Goal: Task Accomplishment & Management: Use online tool/utility

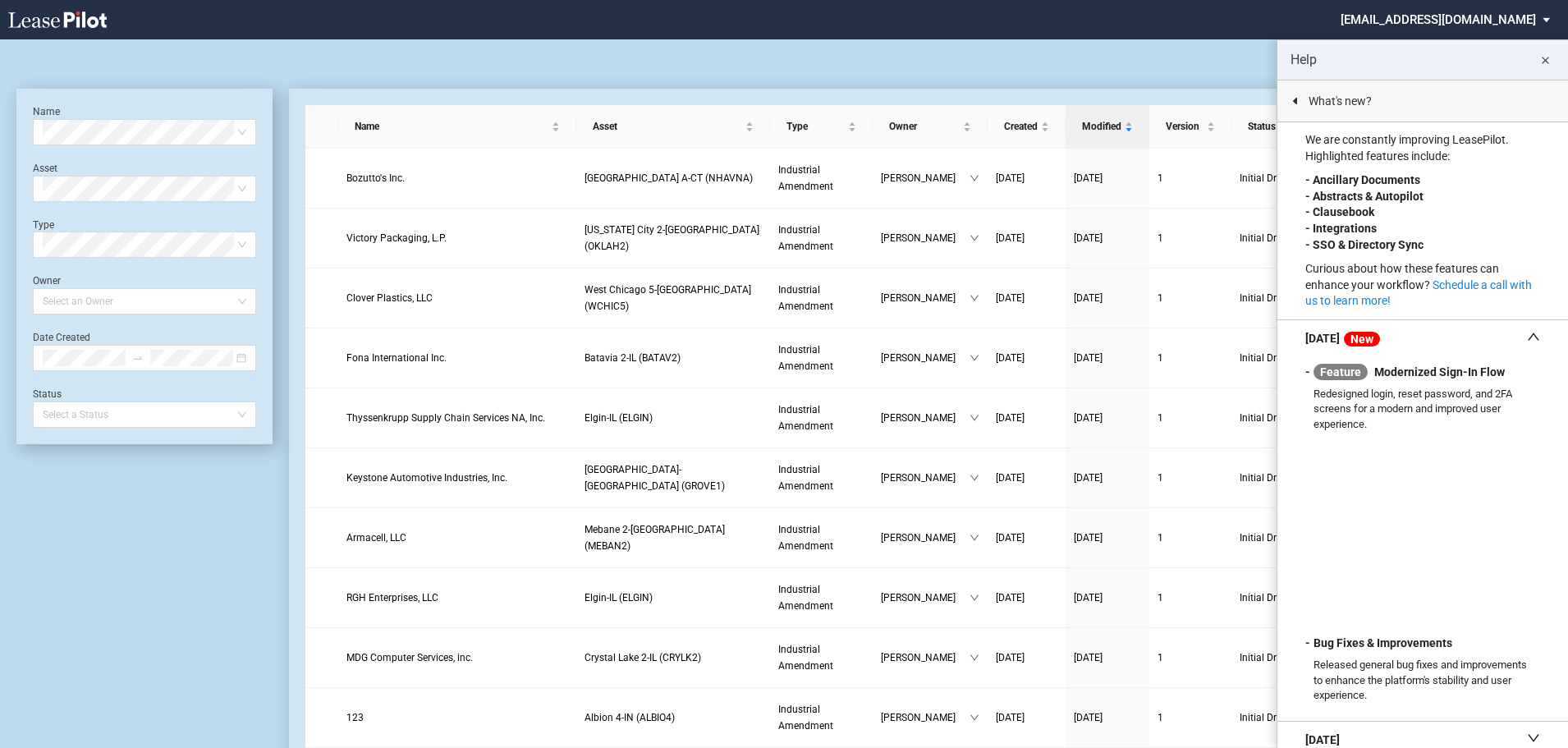
click at [1544, 67] on md-icon "close" at bounding box center [1545, 60] width 20 height 20
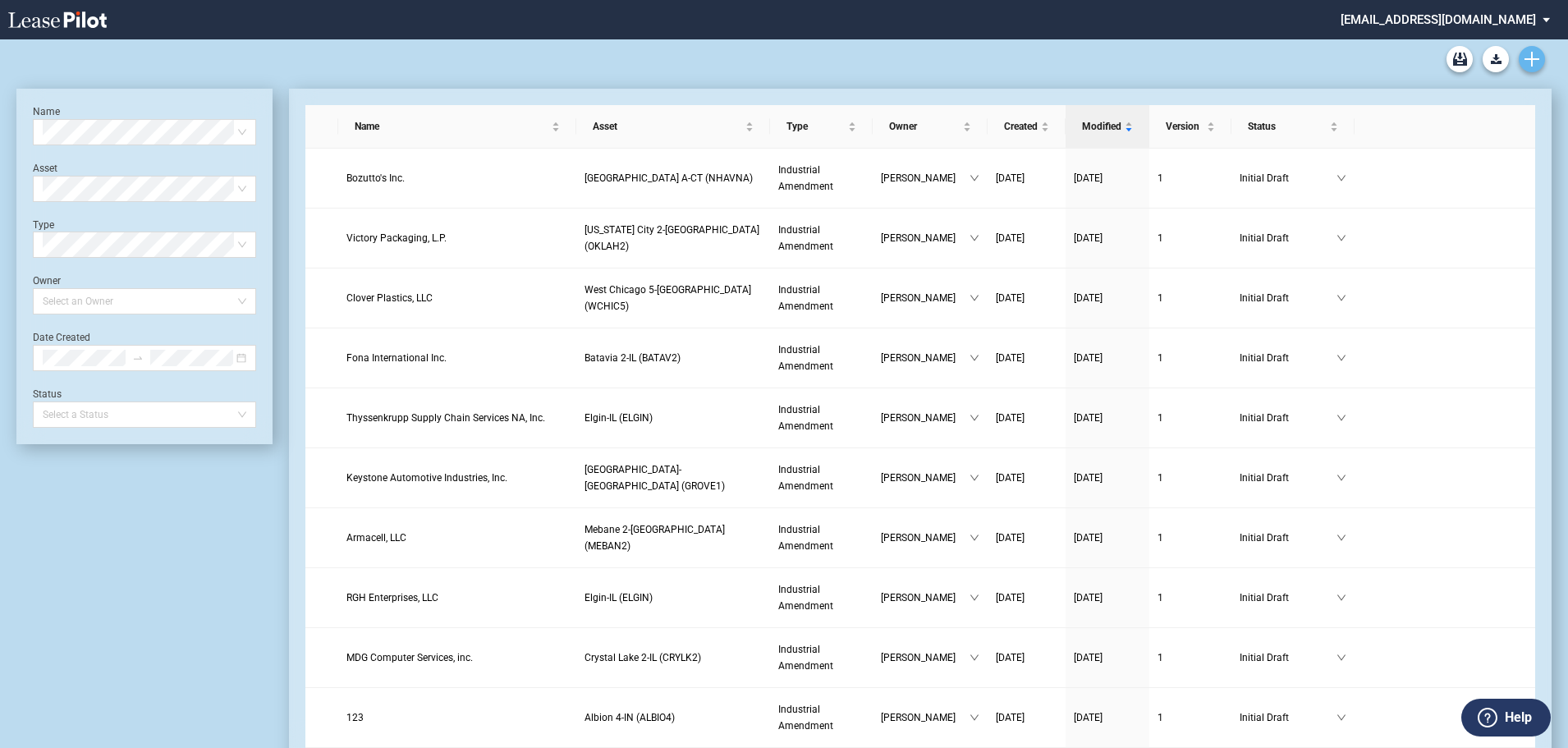
click at [1530, 55] on icon "Create new document" at bounding box center [1532, 59] width 15 height 15
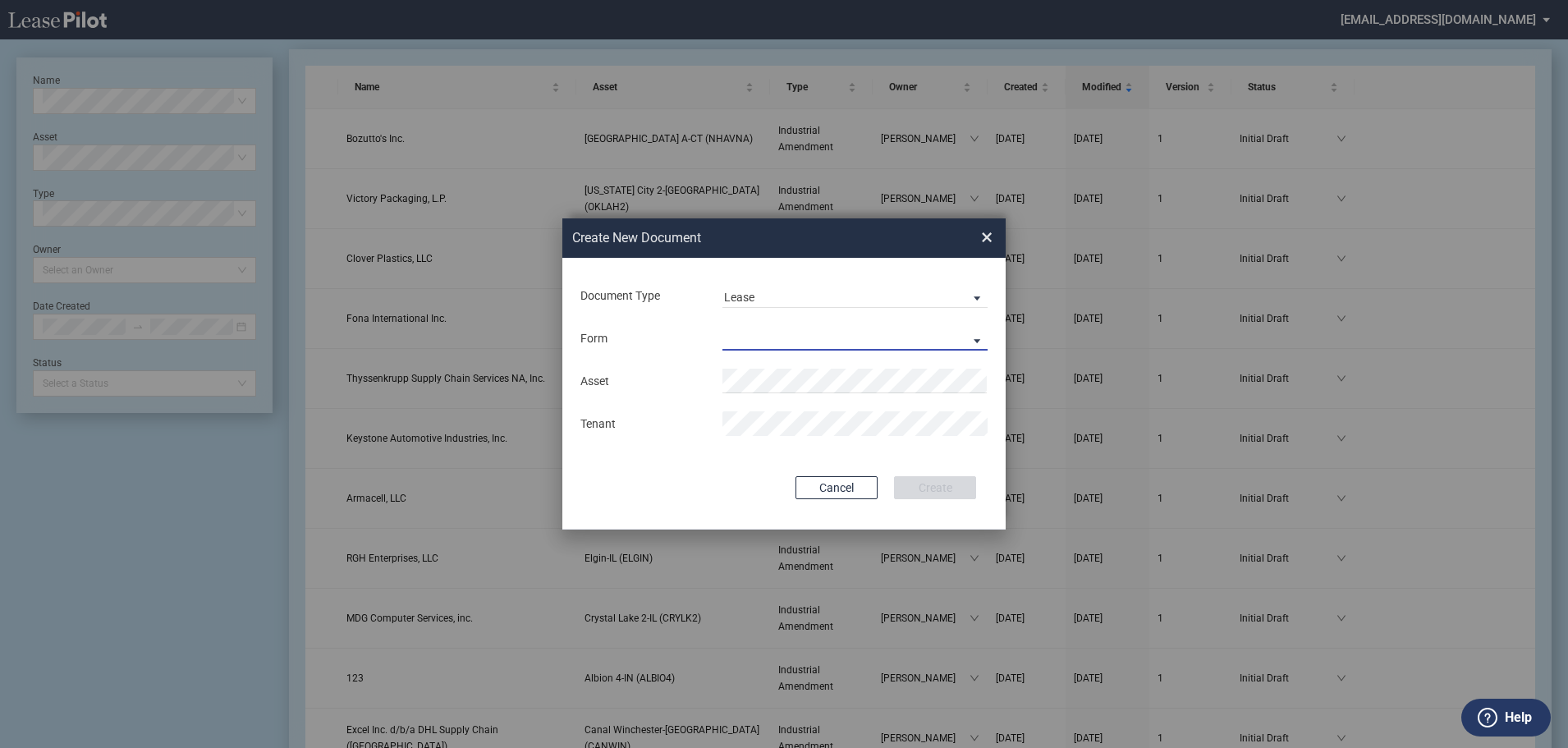
click at [809, 335] on md-select "Industrial Multi Tenant Lease Industrial Single Tenant Lease" at bounding box center [855, 338] width 265 height 25
click at [839, 290] on md-backdrop at bounding box center [784, 393] width 1568 height 787
click at [823, 298] on span "Lease" at bounding box center [841, 298] width 235 height 17
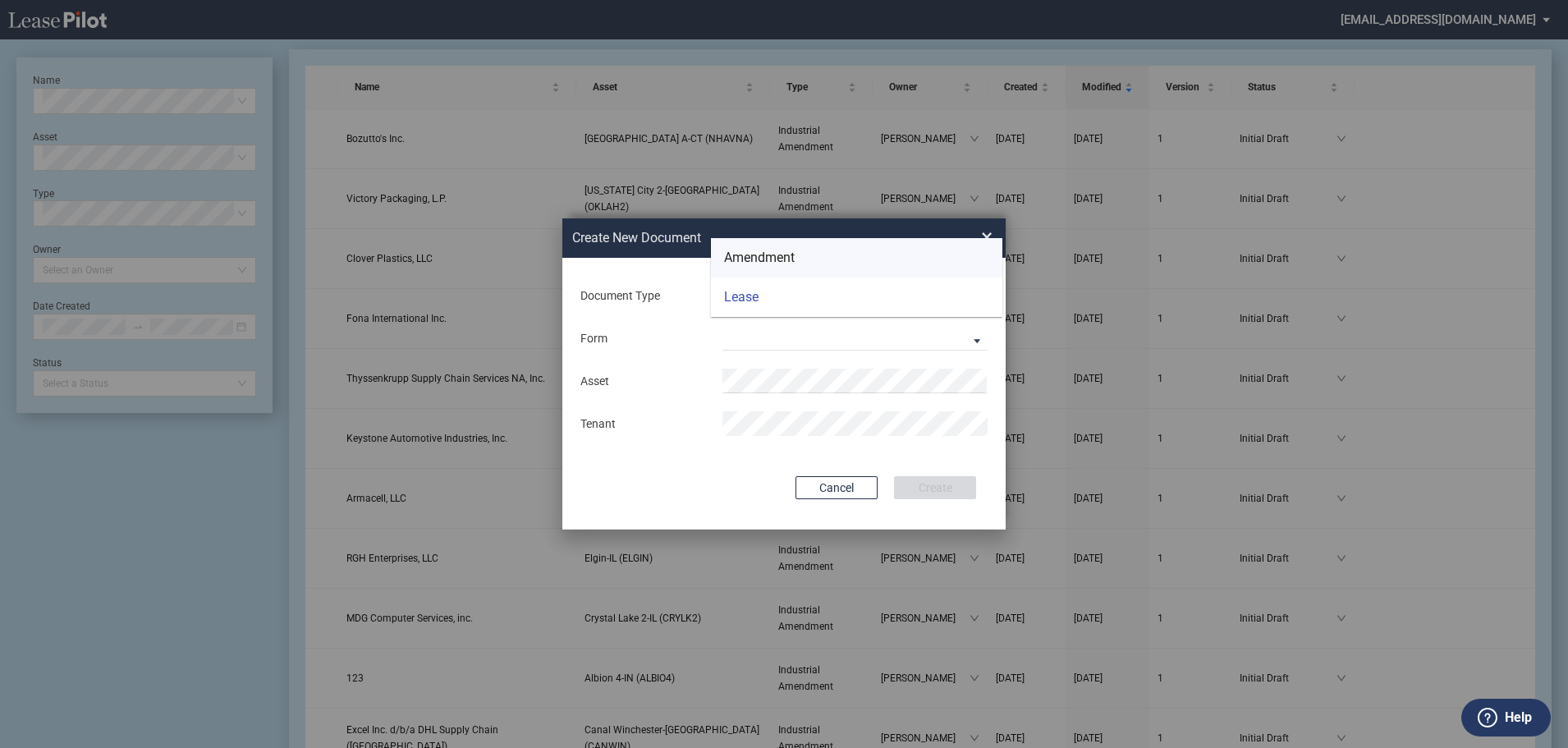
drag, startPoint x: 838, startPoint y: 246, endPoint x: 830, endPoint y: 257, distance: 13.6
click at [838, 247] on md-option "Amendment" at bounding box center [856, 257] width 291 height 39
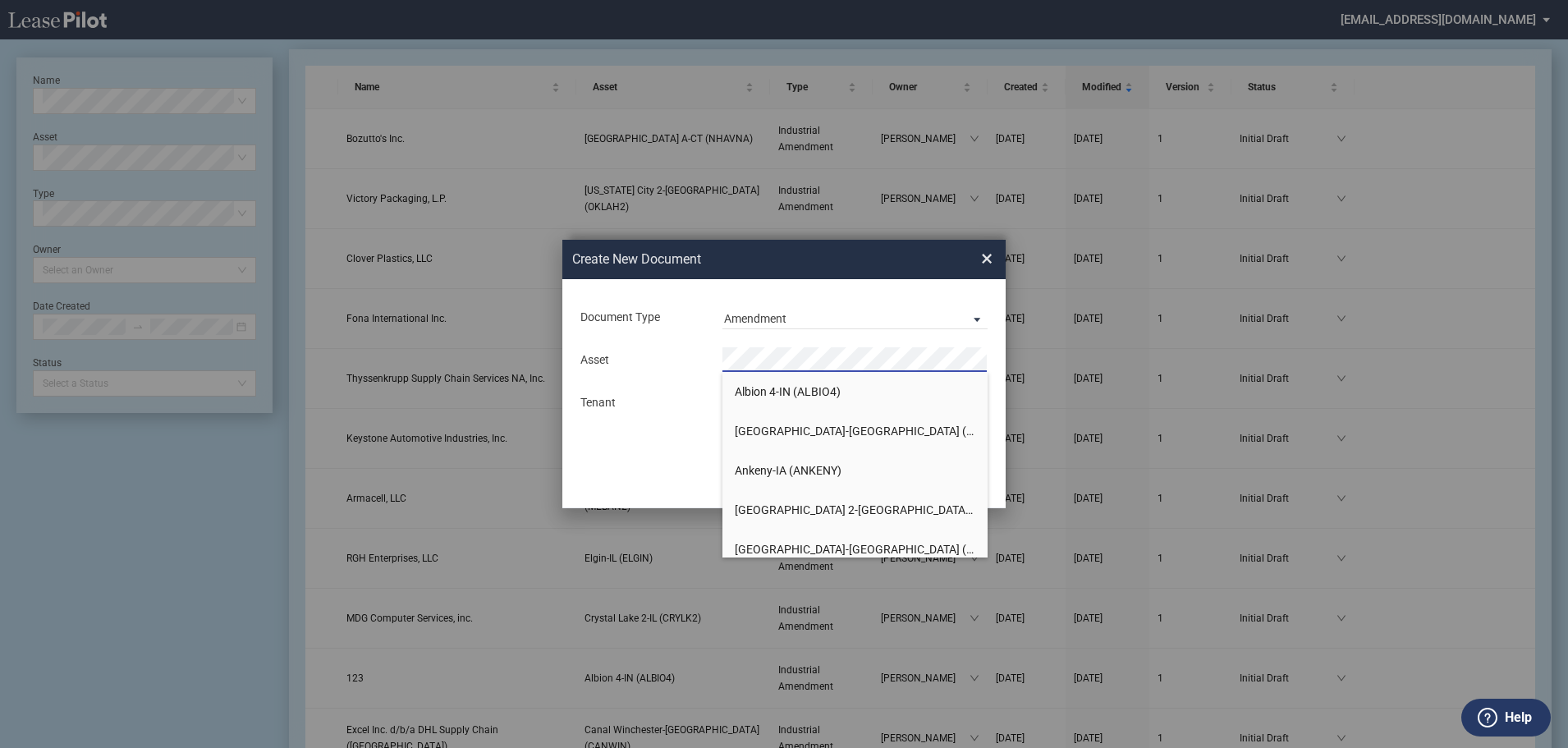
click at [706, 375] on div "Asset Tenant" at bounding box center [784, 381] width 411 height 85
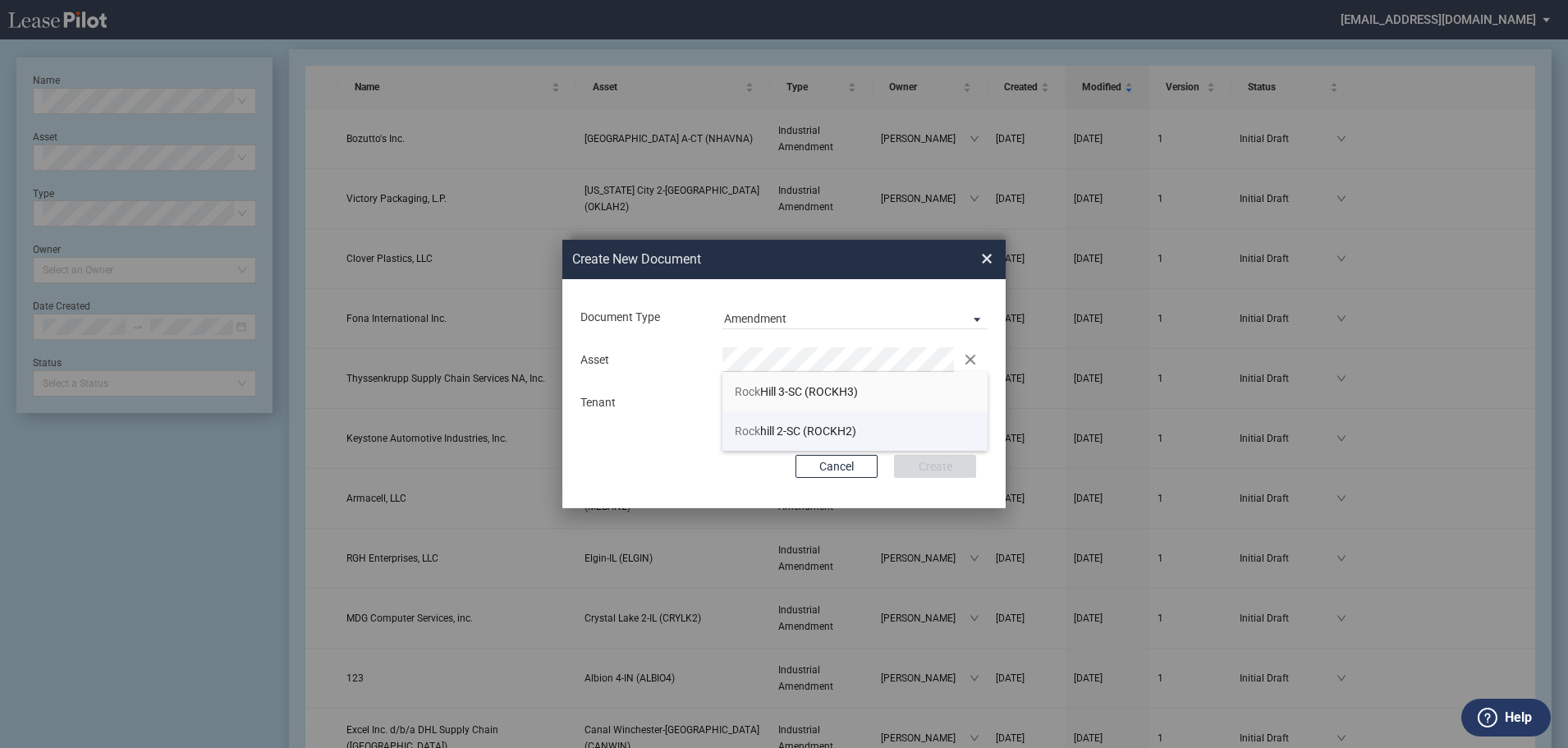
drag, startPoint x: 879, startPoint y: 428, endPoint x: 886, endPoint y: 446, distance: 19.3
click at [877, 428] on li "Rock hill 2-SC (ROCKH2)" at bounding box center [855, 430] width 265 height 39
click at [947, 461] on button "Create" at bounding box center [934, 466] width 83 height 23
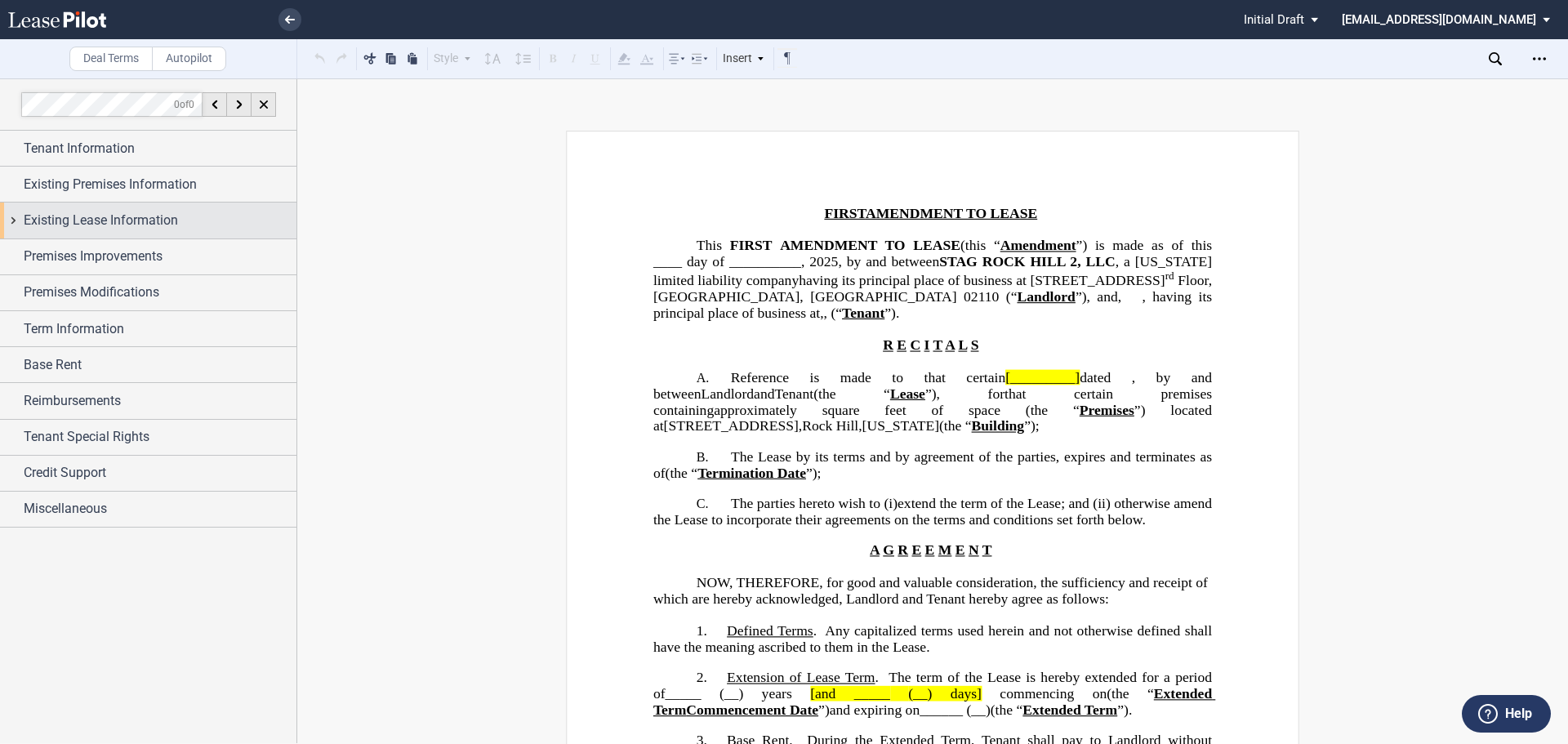
click at [113, 223] on span "Existing Lease Information" at bounding box center [101, 221] width 155 height 19
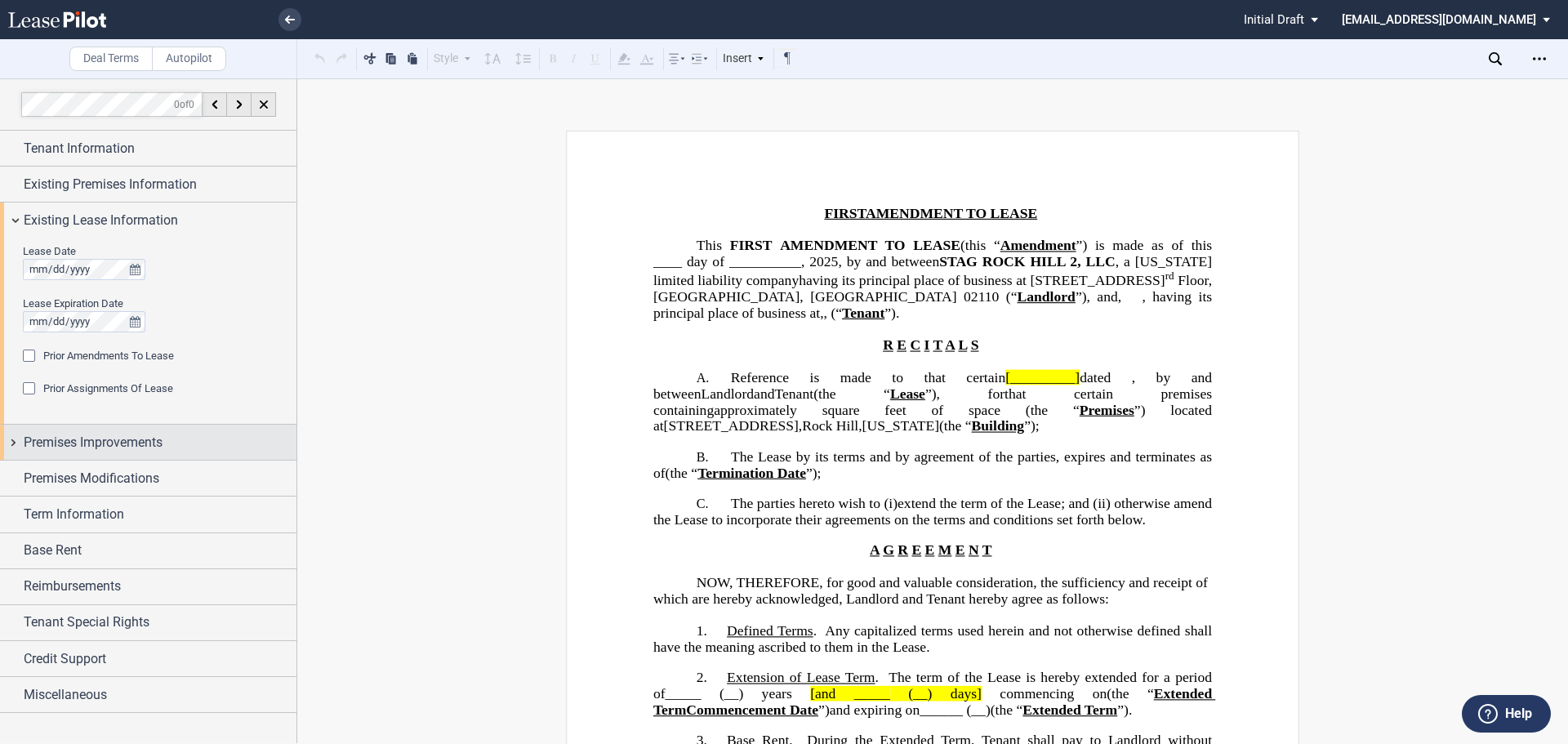
click at [102, 455] on div "Premises Improvements" at bounding box center [148, 442] width 297 height 35
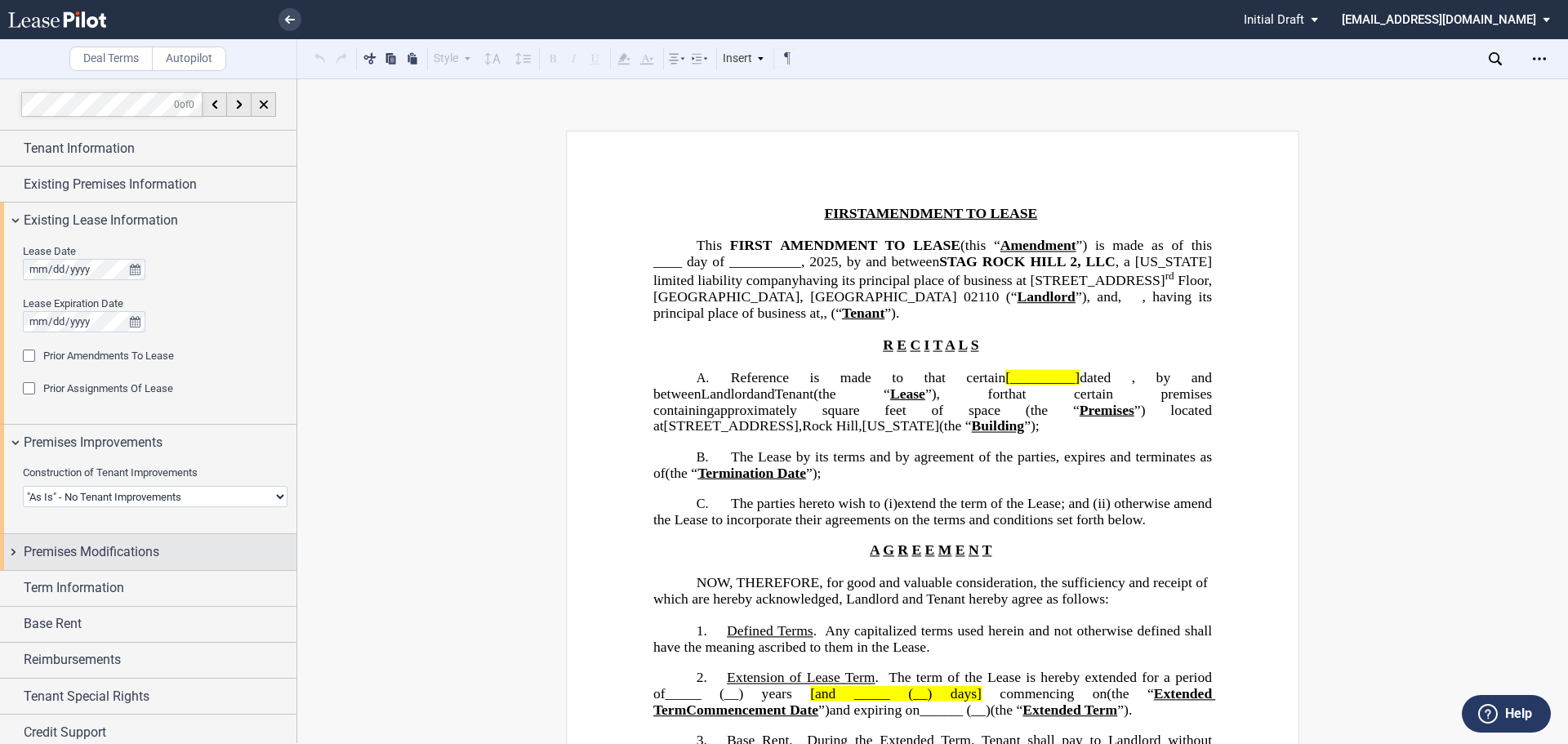
click at [177, 545] on div "Premises Modifications" at bounding box center [160, 552] width 273 height 19
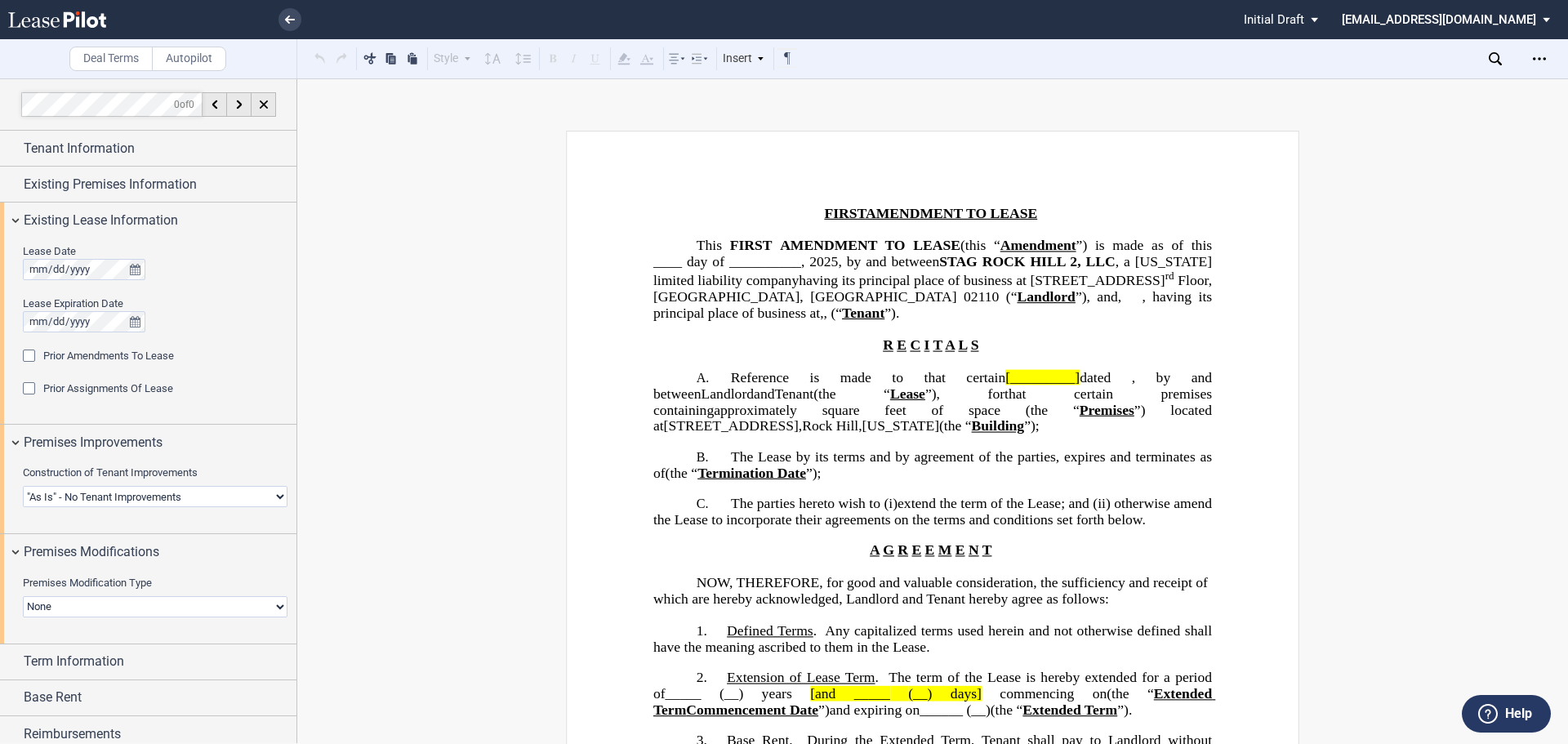
click at [193, 498] on select "Landlord Constructs Tenant Improvements Tenant Constructs Tenant Improvements "…" at bounding box center [155, 496] width 265 height 21
select select "landlord"
click at [23, 485] on select "Landlord Constructs Tenant Improvements Tenant Constructs Tenant Improvements "…" at bounding box center [155, 496] width 265 height 21
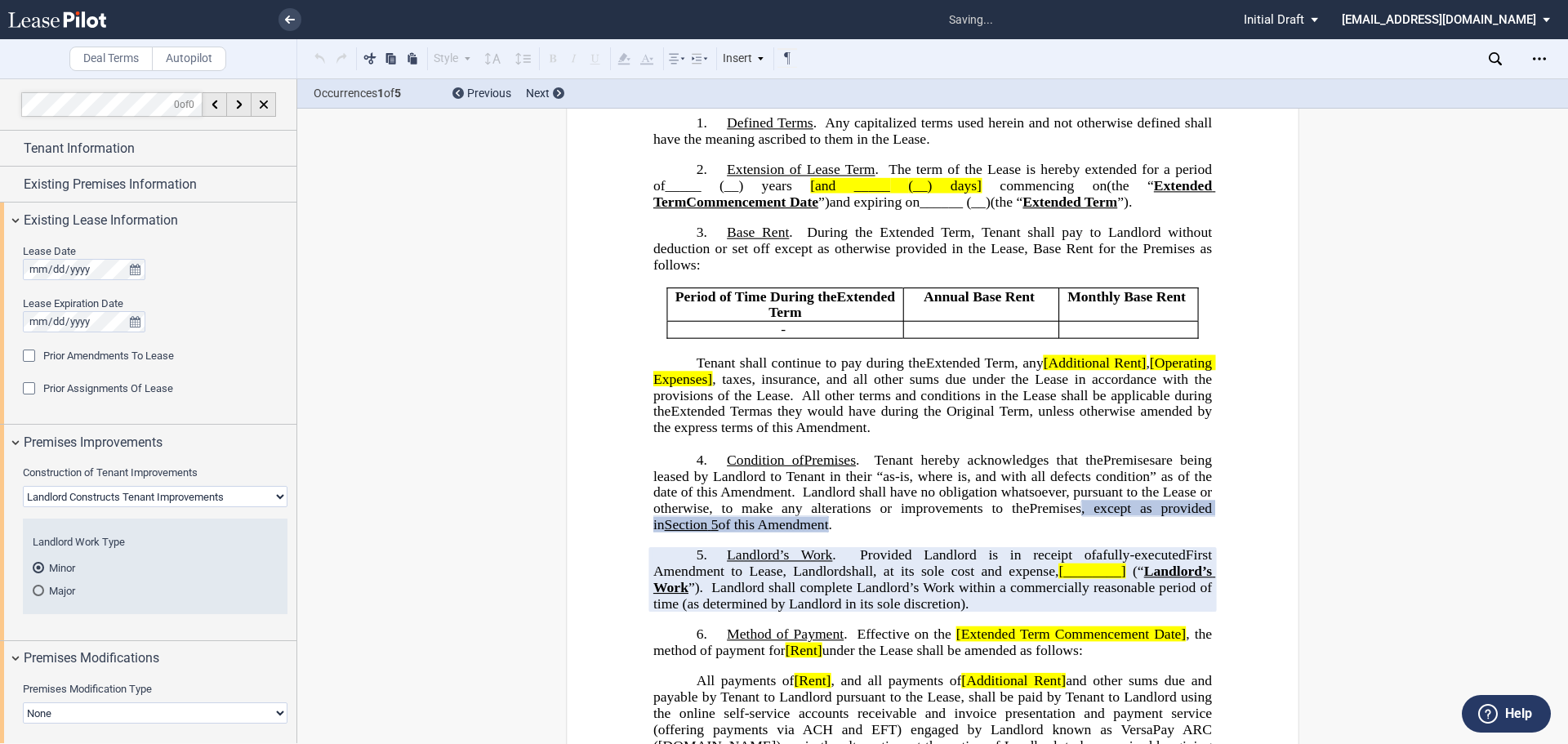
scroll to position [664, 0]
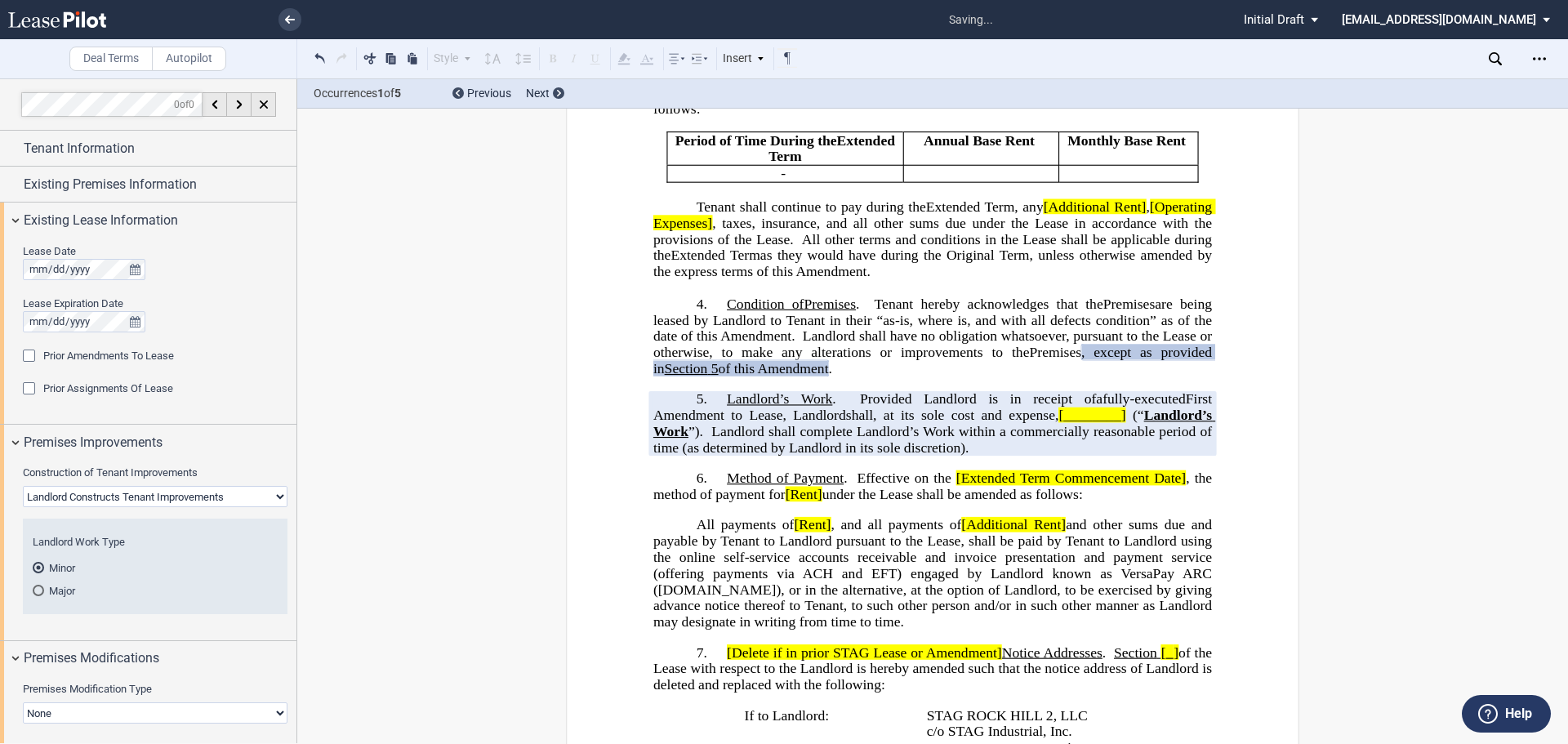
click at [55, 593] on md-radio-button "Major" at bounding box center [155, 590] width 245 height 15
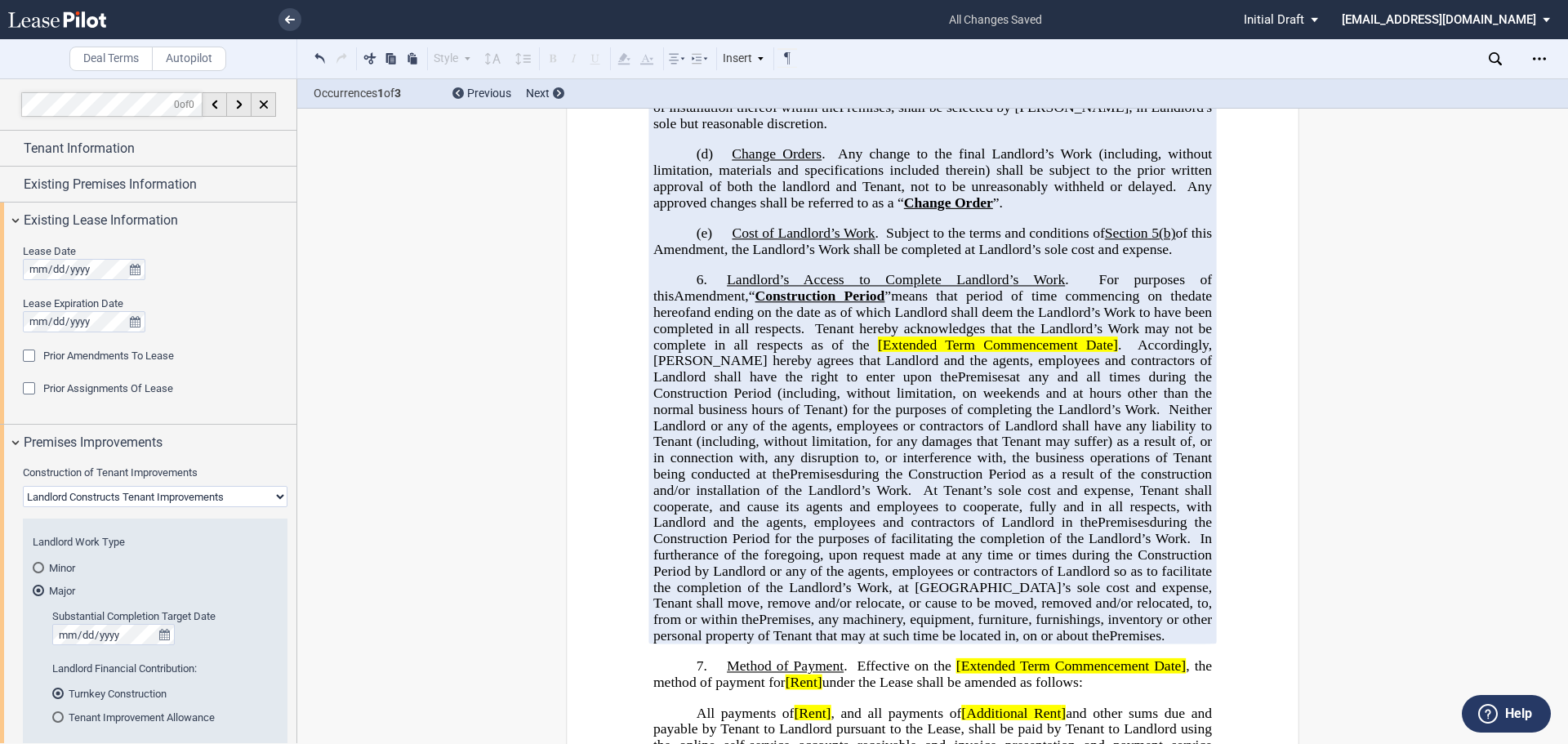
scroll to position [1562, 0]
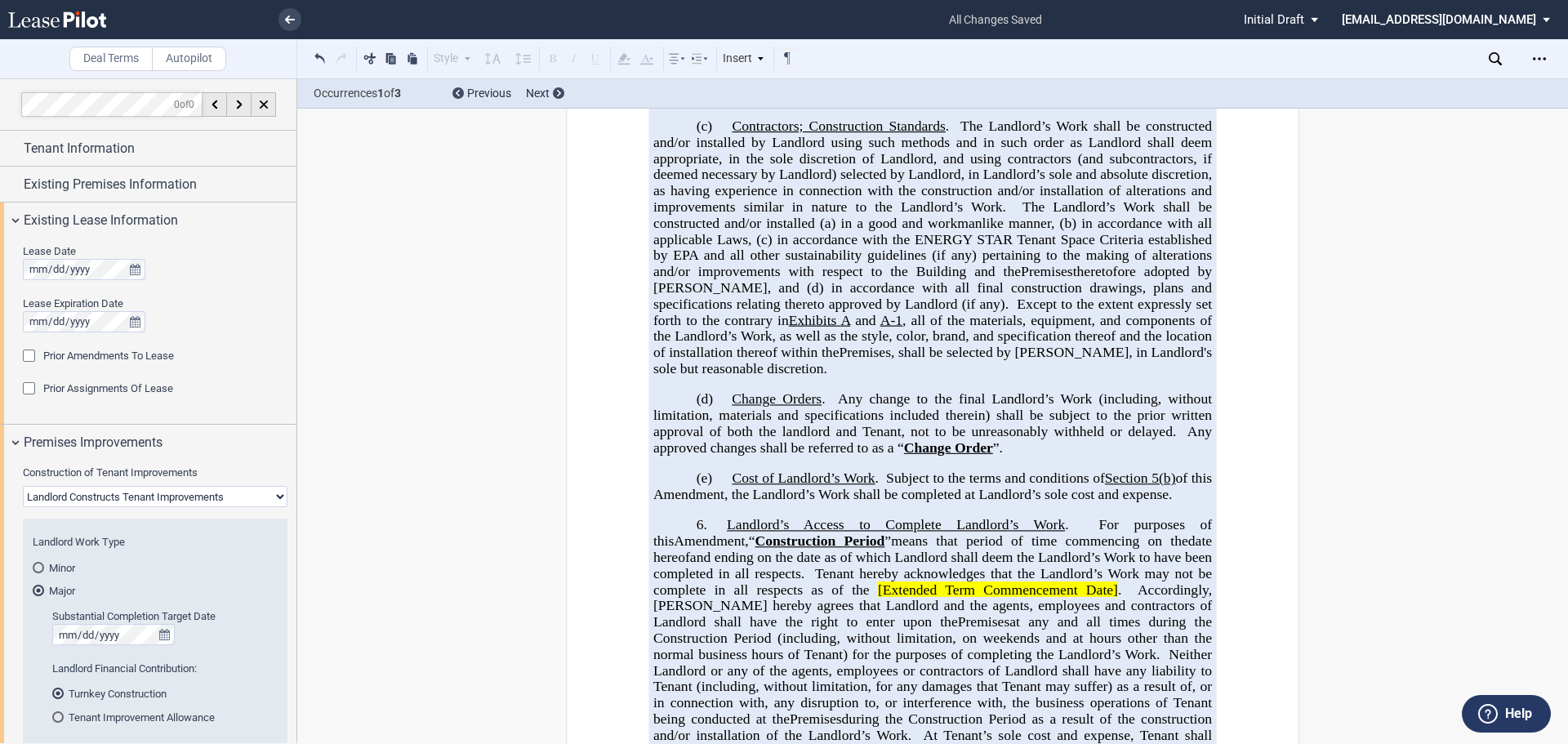
click at [53, 571] on md-radio-button "Minor" at bounding box center [155, 567] width 245 height 15
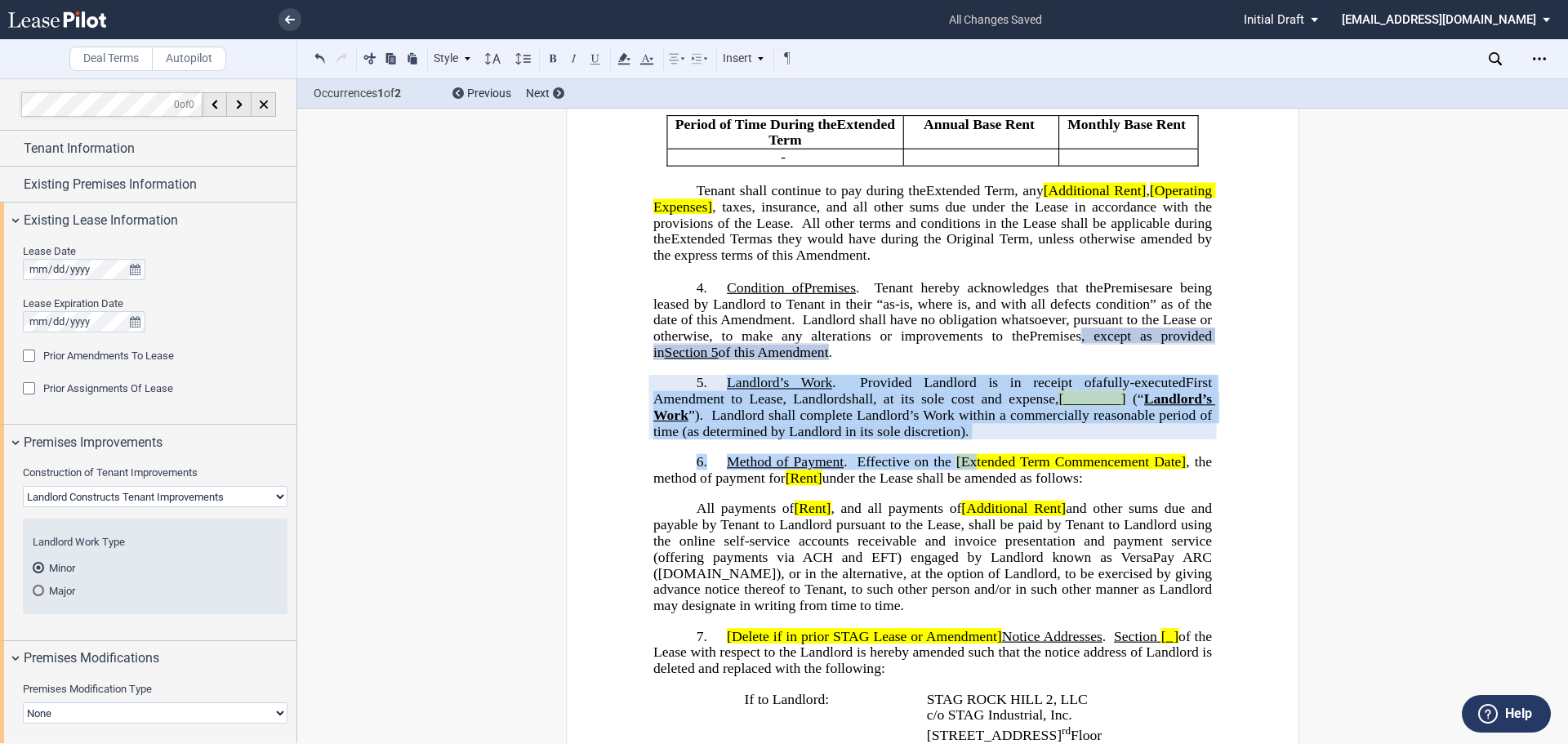
drag, startPoint x: 973, startPoint y: 440, endPoint x: 757, endPoint y: 403, distance: 219.1
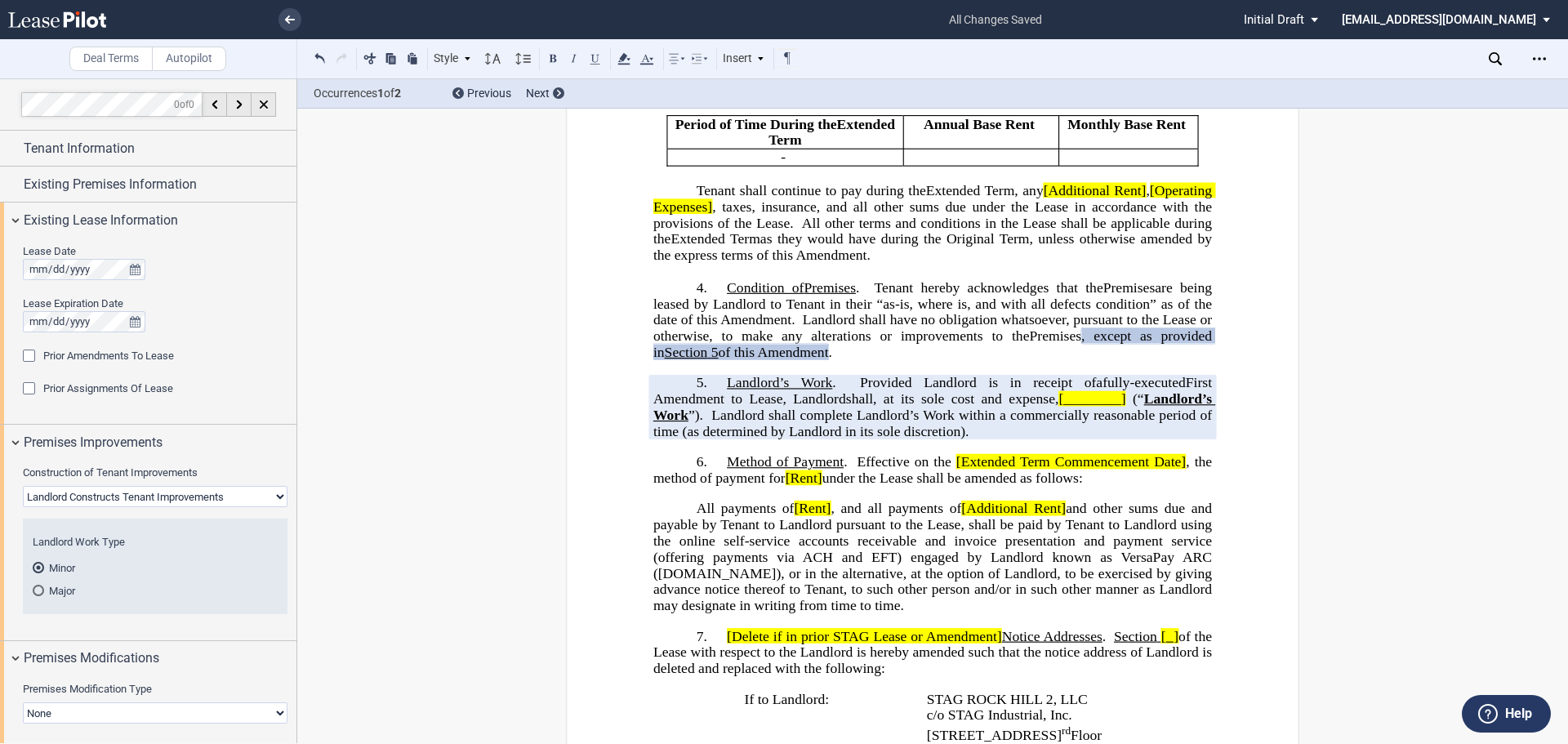
drag, startPoint x: 777, startPoint y: 405, endPoint x: 930, endPoint y: 412, distance: 153.2
click at [927, 414] on span "Landlord shall complete Landlord’s Work within a commercially reasonable period…" at bounding box center [934, 423] width 562 height 31
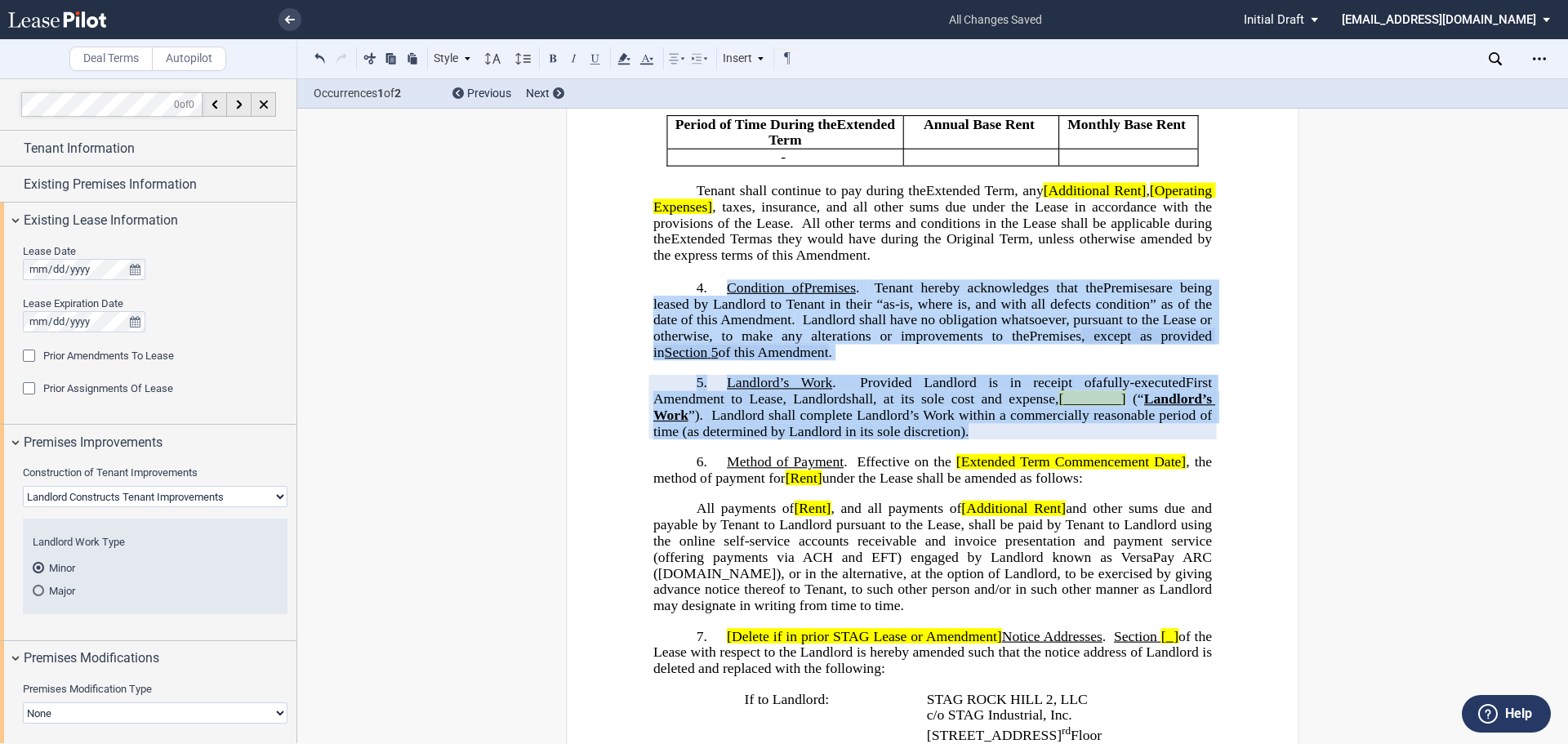
drag, startPoint x: 984, startPoint y: 428, endPoint x: 754, endPoint y: 300, distance: 263.2
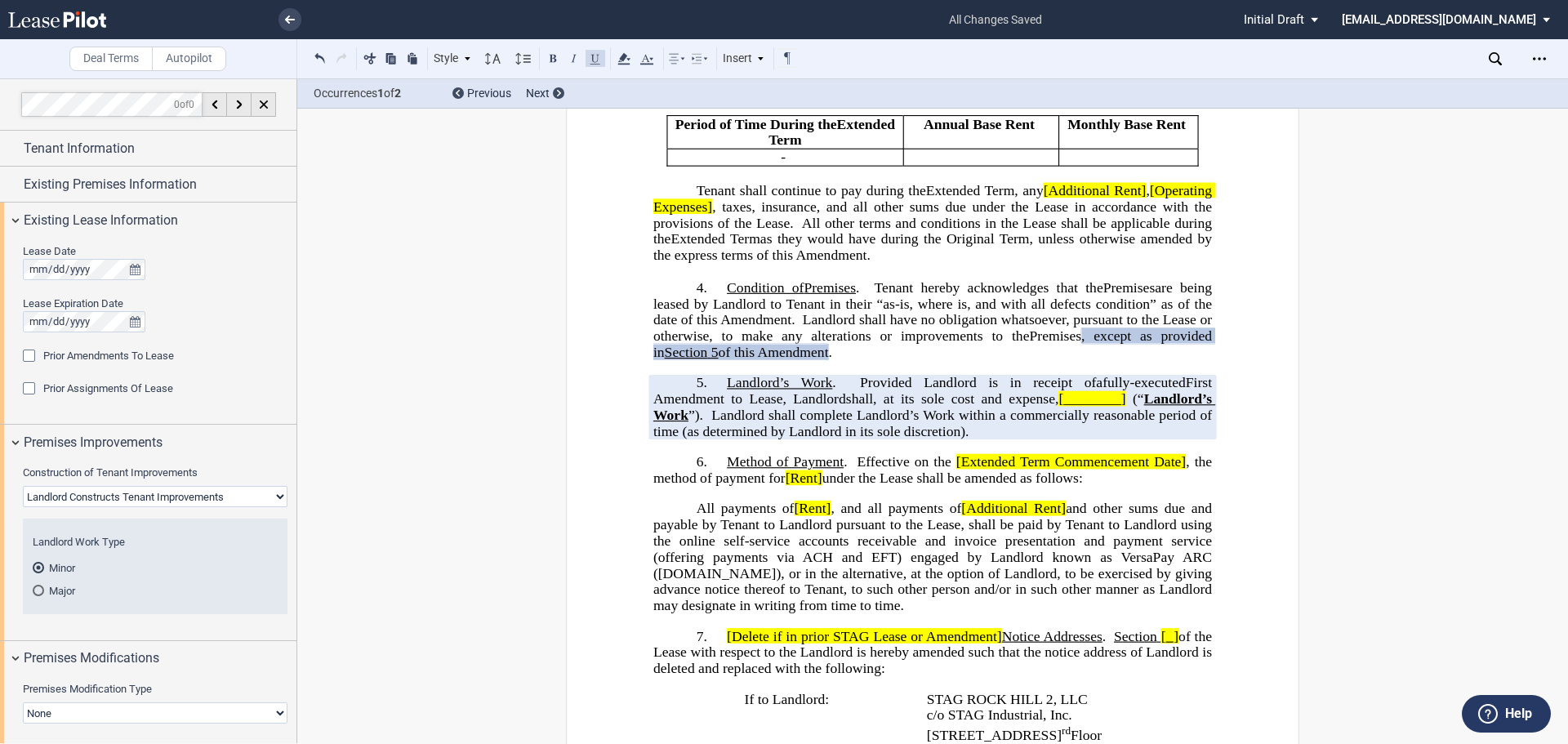
drag, startPoint x: 782, startPoint y: 288, endPoint x: 716, endPoint y: 289, distance: 66.0
click at [700, 312] on span "are being leased by Landlord to Tenant in their “as-is, where is, and with all …" at bounding box center [934, 312] width 562 height 64
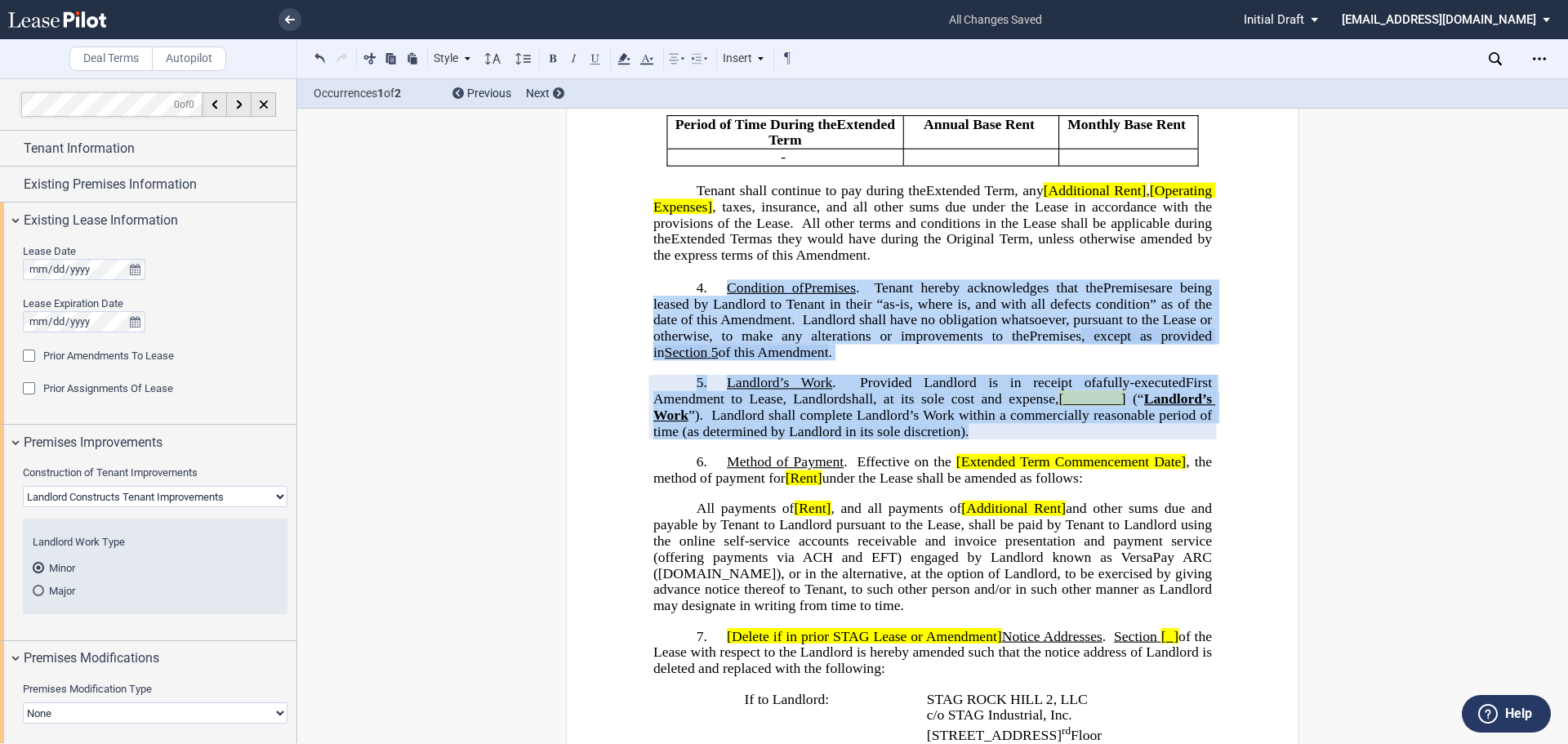
drag, startPoint x: 717, startPoint y: 296, endPoint x: 980, endPoint y: 437, distance: 298.4
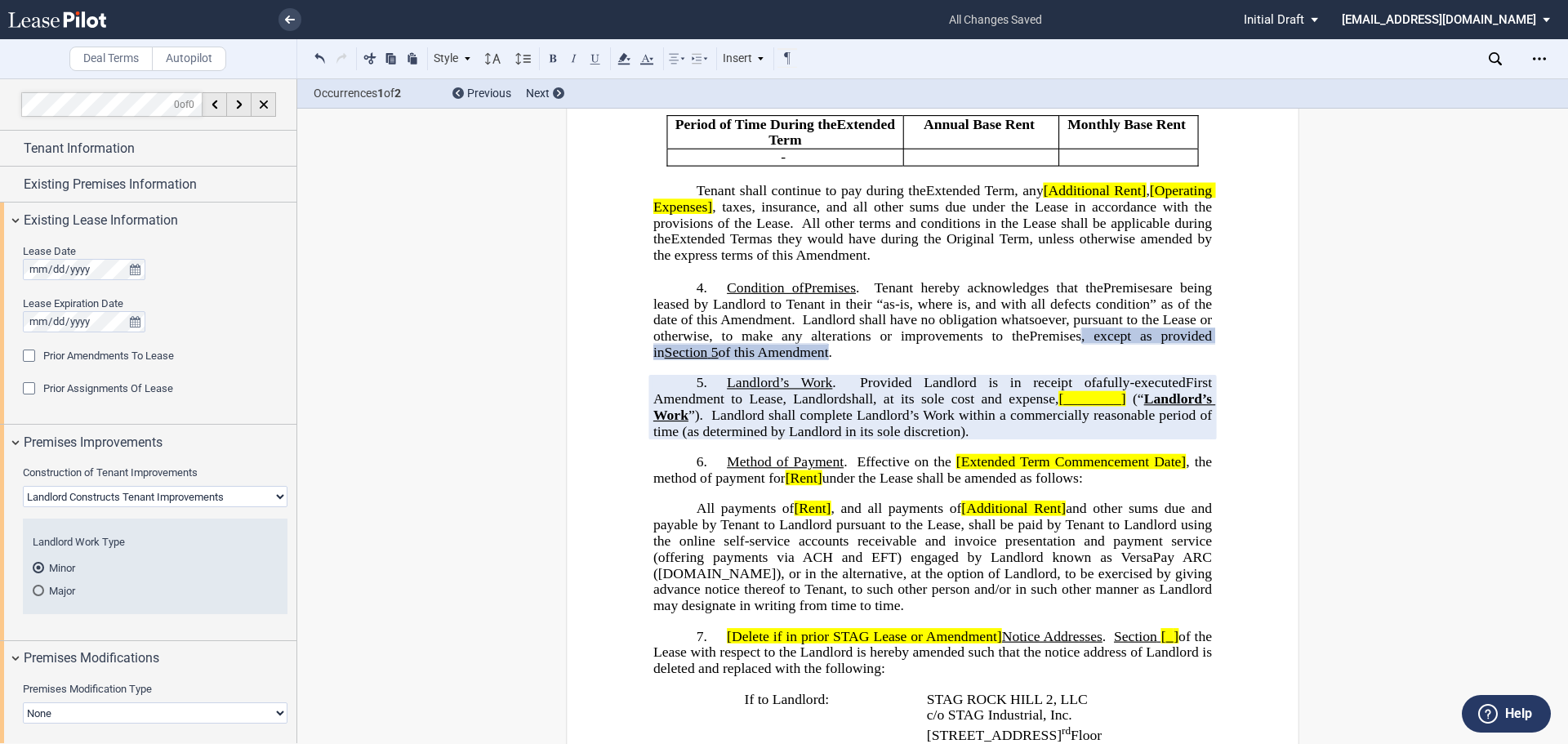
drag, startPoint x: 996, startPoint y: 311, endPoint x: 978, endPoint y: 394, distance: 84.9
click at [981, 385] on span "Provided Landlord is in receipt of" at bounding box center [977, 383] width 236 height 16
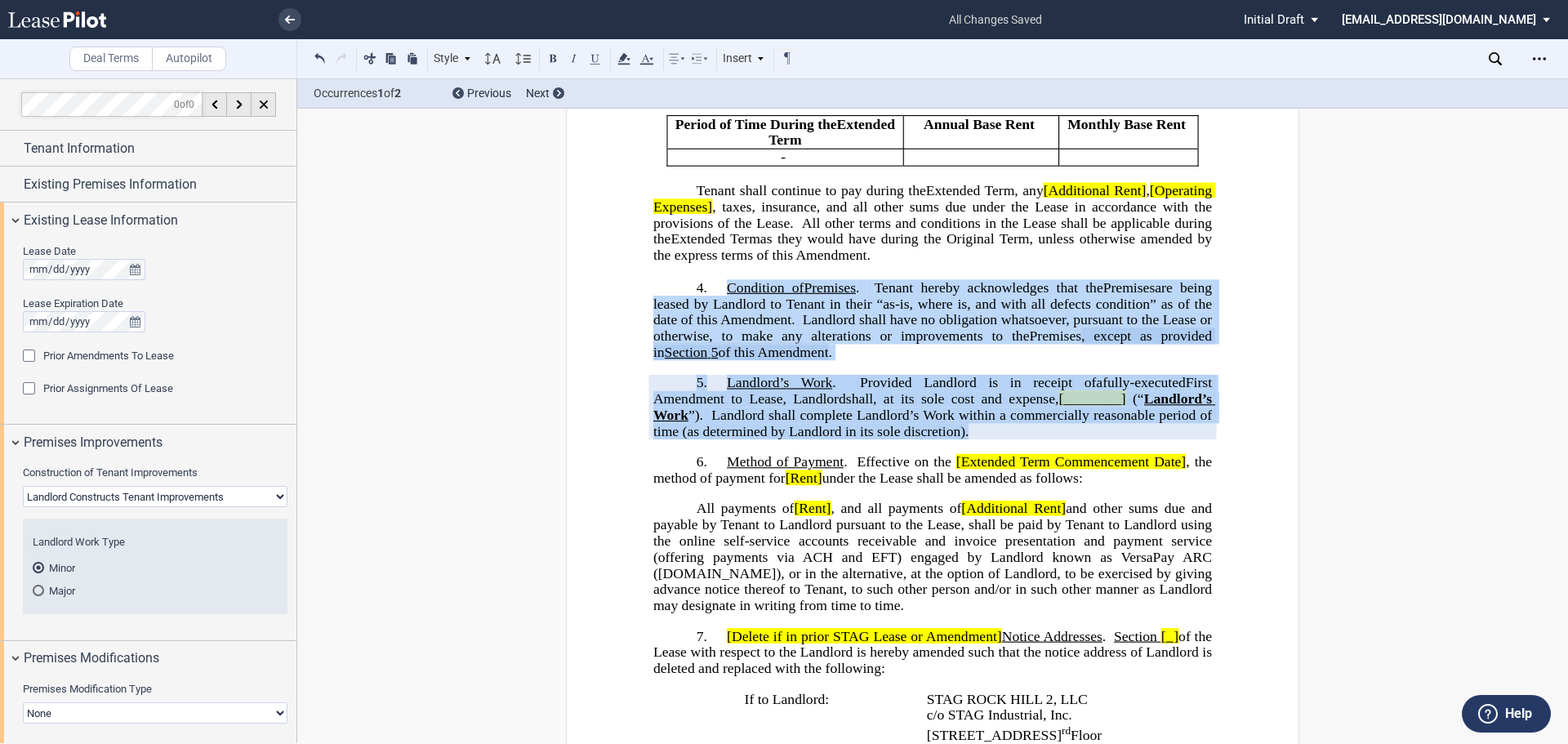
drag, startPoint x: 970, startPoint y: 435, endPoint x: 722, endPoint y: 289, distance: 287.8
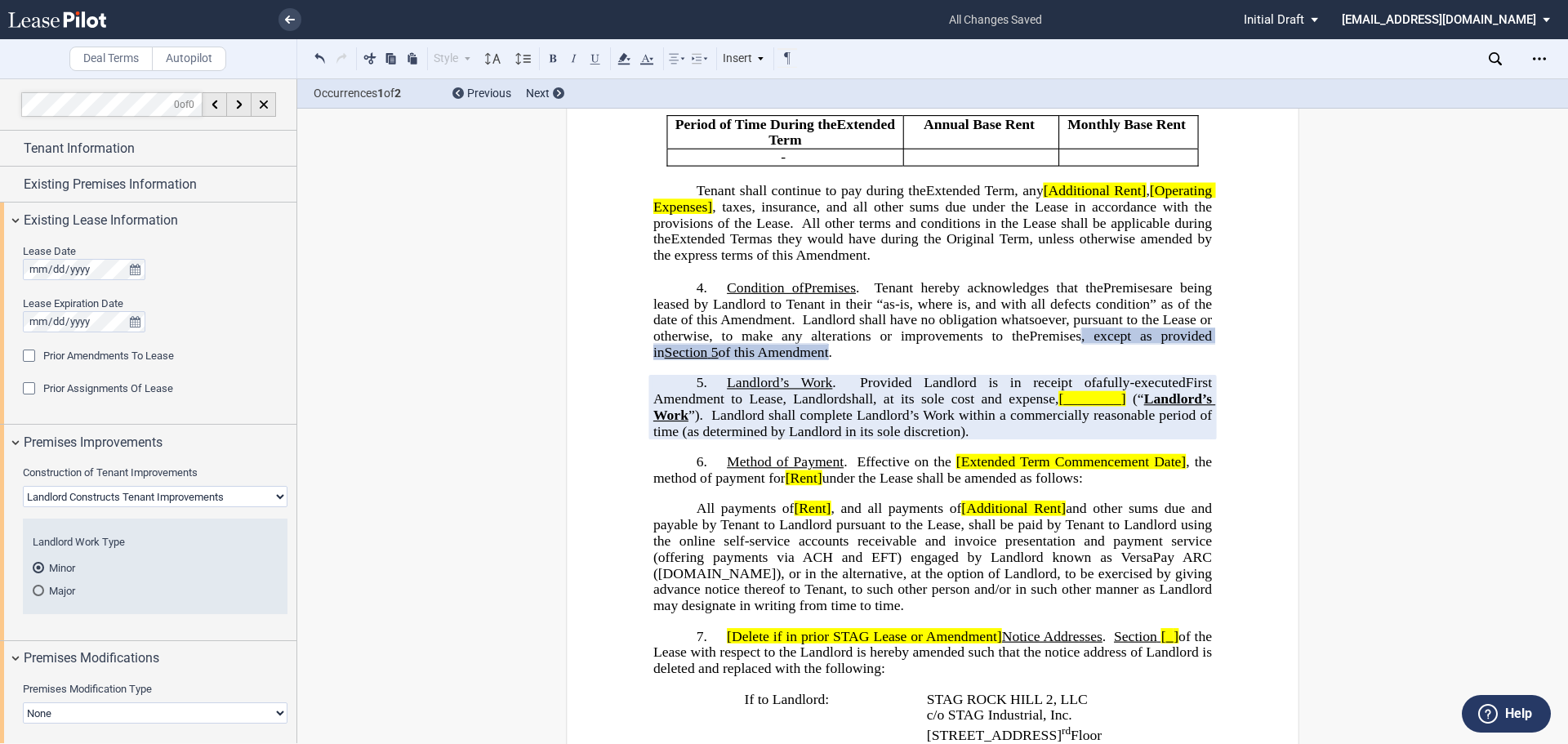
drag, startPoint x: 743, startPoint y: 306, endPoint x: 456, endPoint y: 504, distance: 348.7
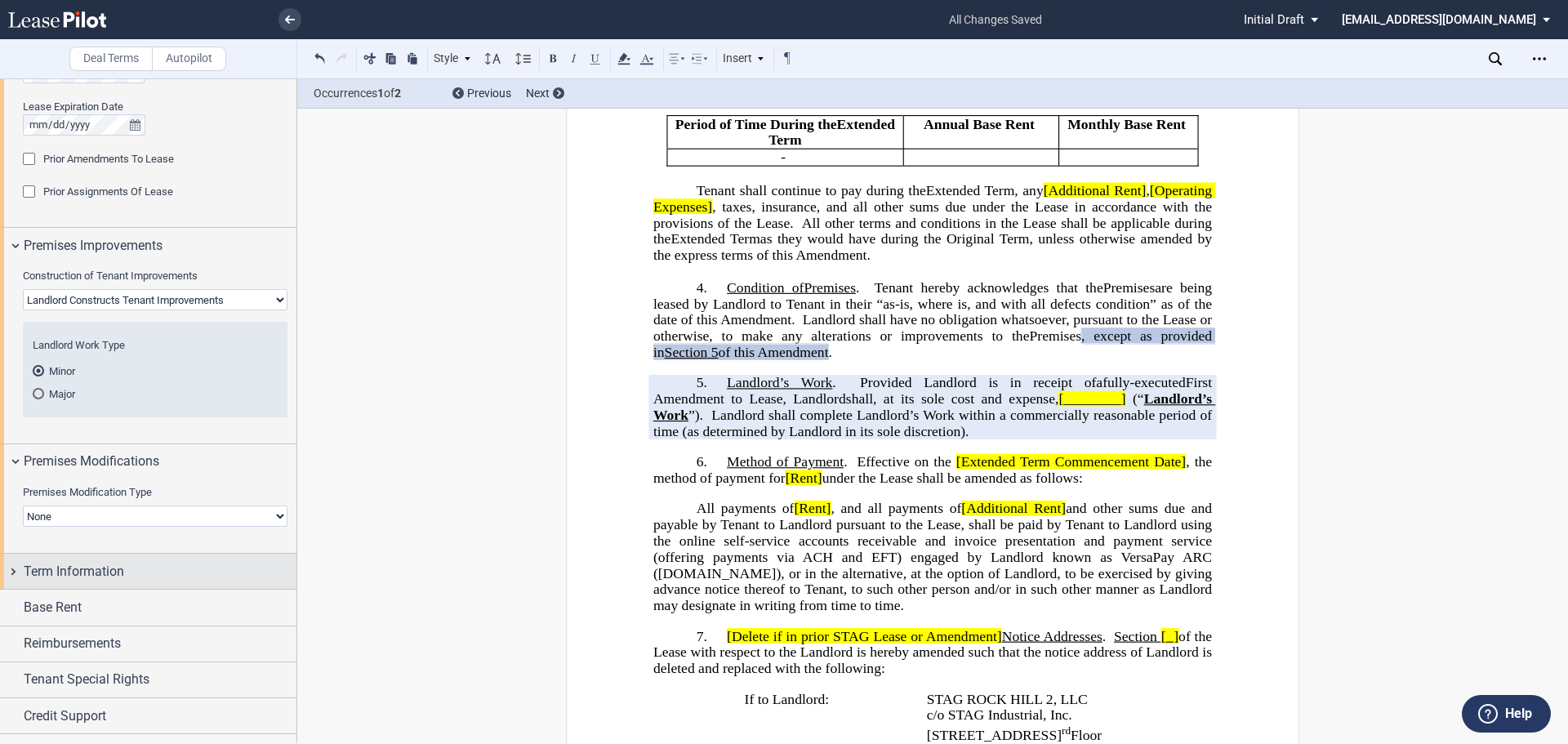
scroll to position [223, 0]
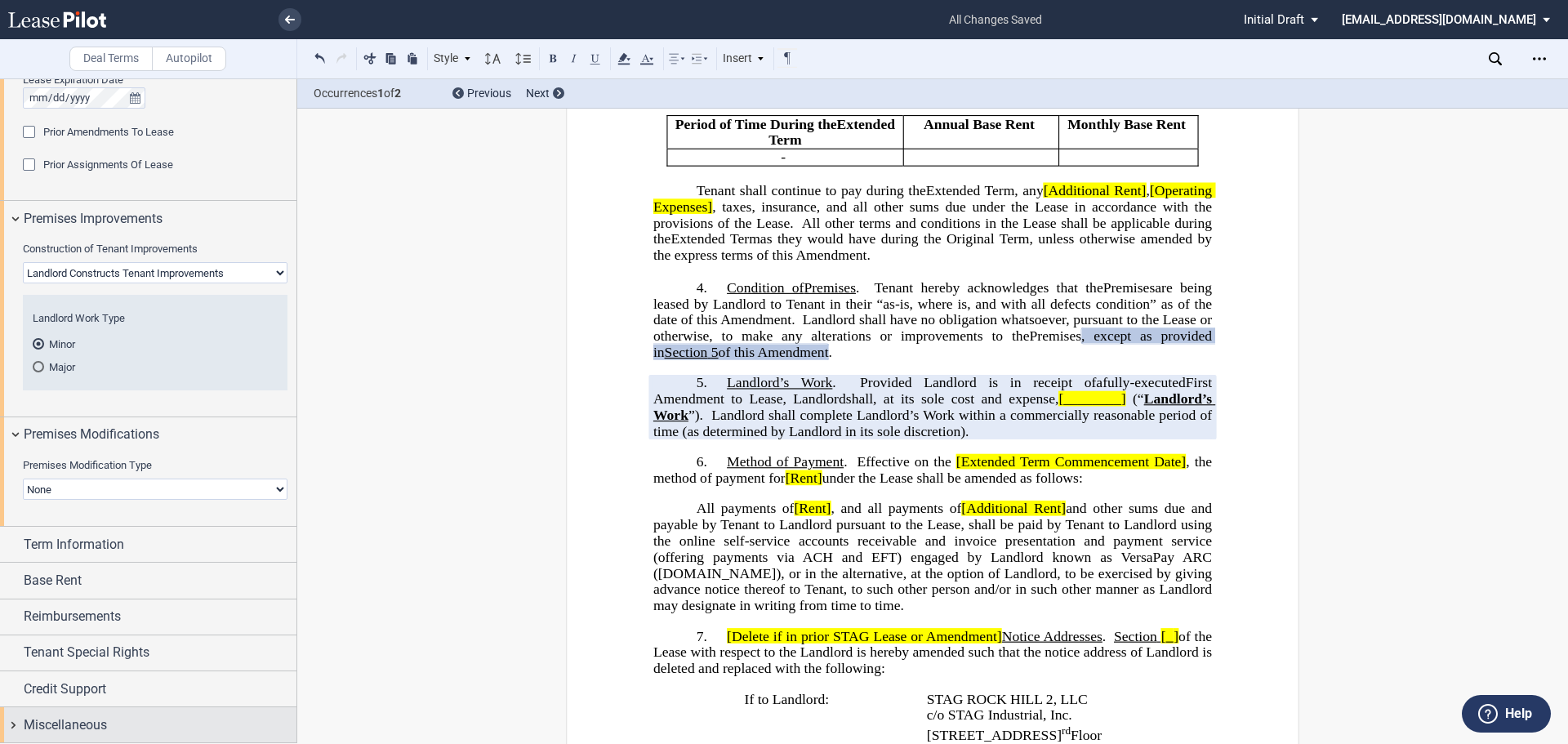
click at [126, 718] on div "Miscellaneous" at bounding box center [160, 725] width 273 height 19
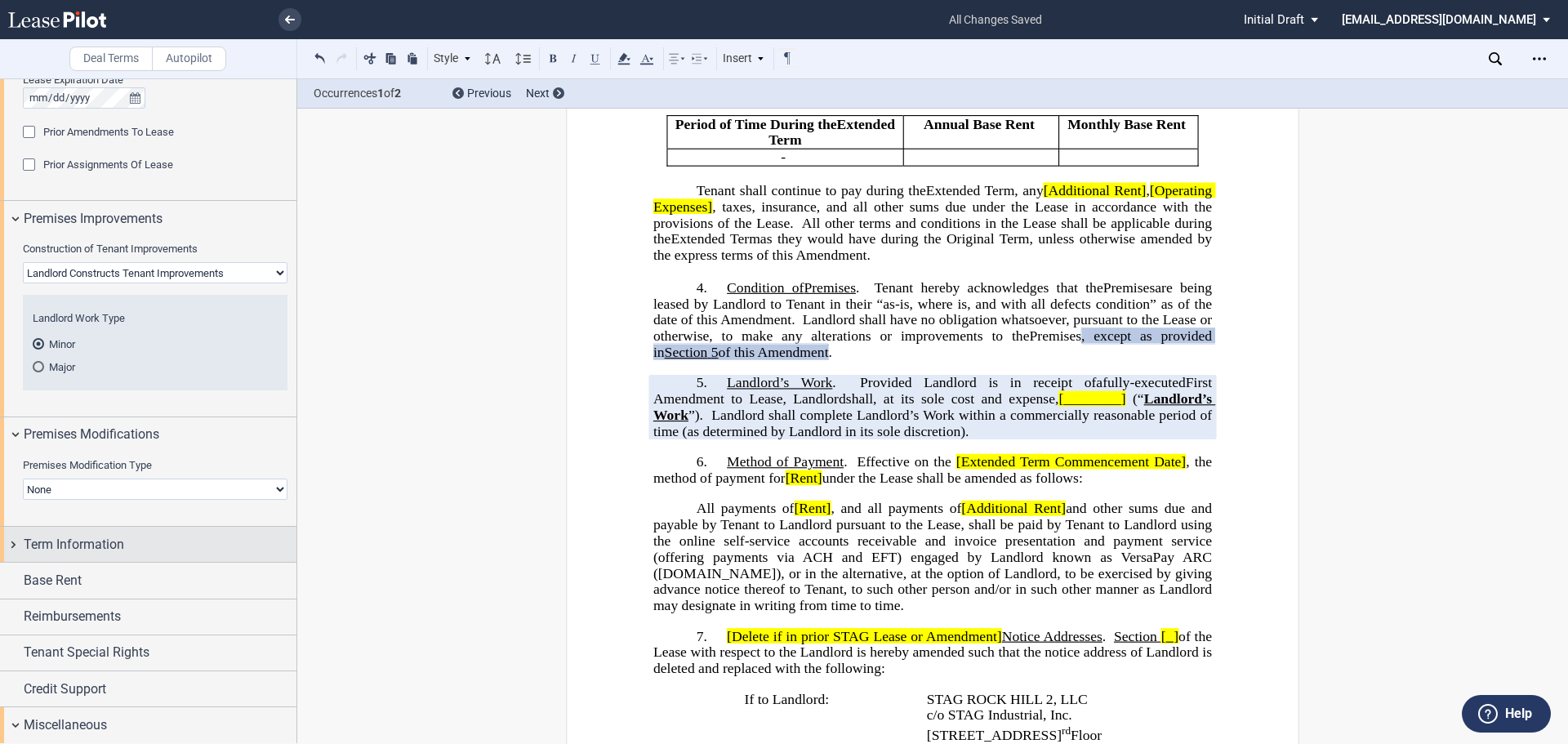
scroll to position [384, 0]
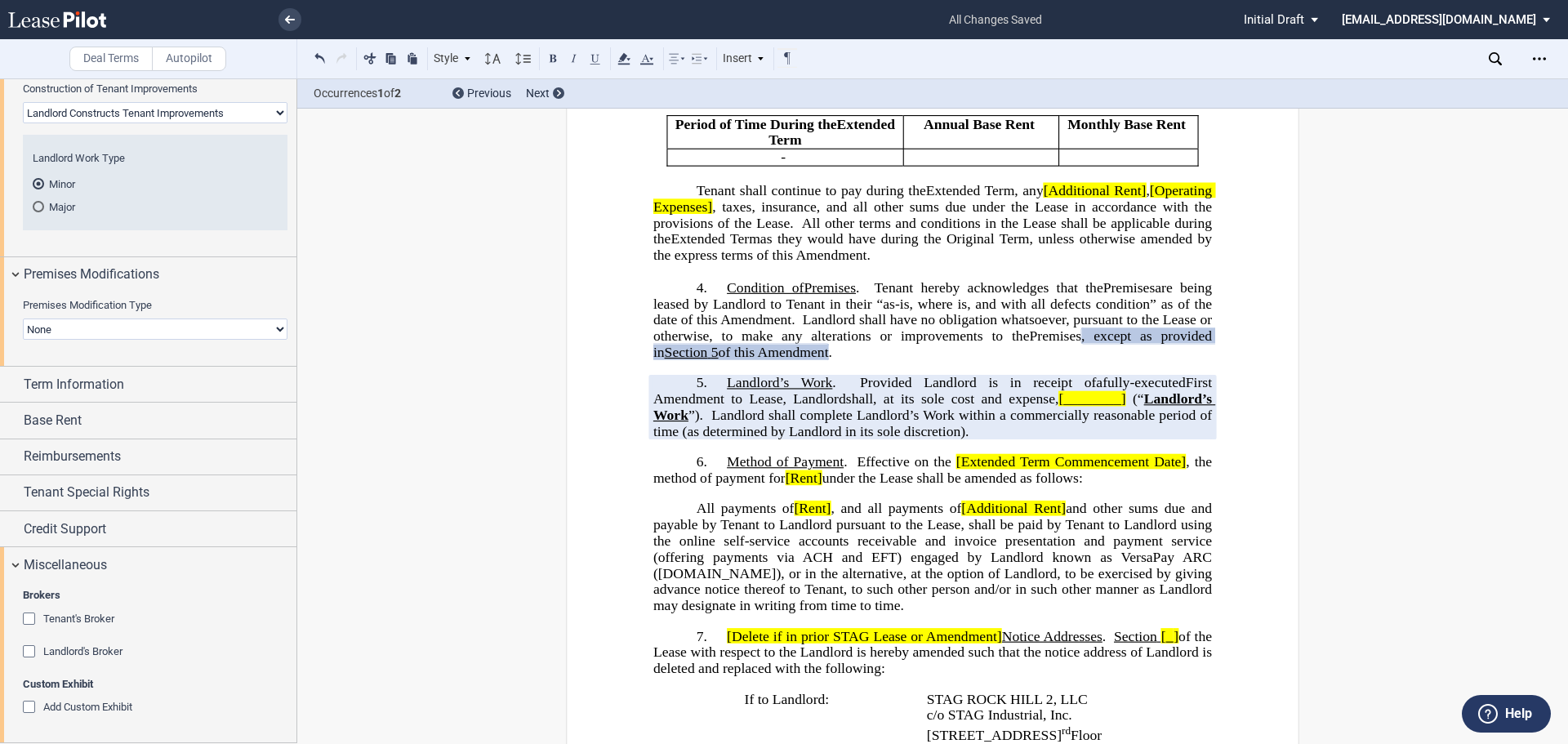
click at [81, 623] on span "Tenant's Broker" at bounding box center [79, 619] width 71 height 12
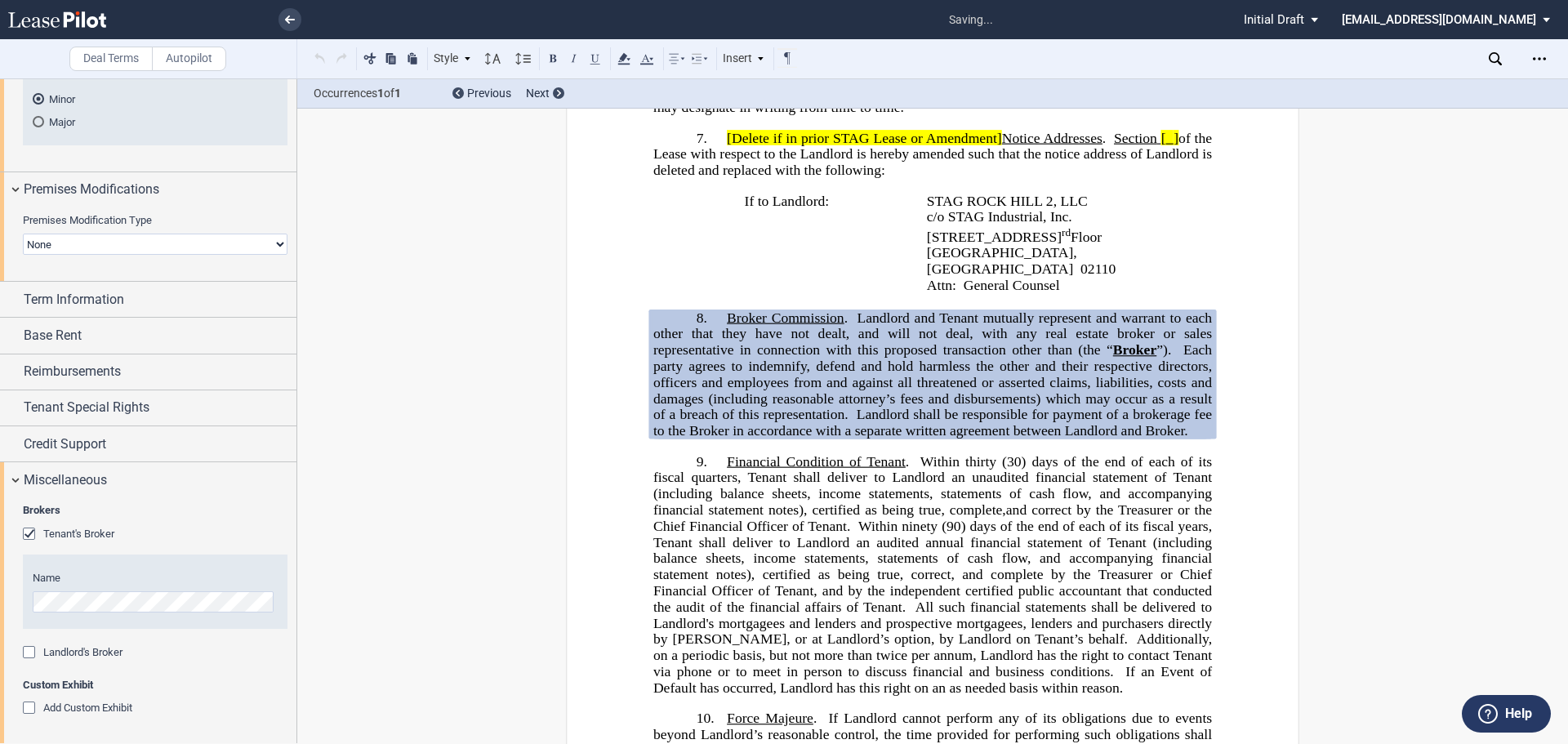
scroll to position [470, 0]
click at [25, 661] on div "Landlord's Broker Name" at bounding box center [155, 660] width 265 height 33
click at [27, 650] on div "Landlord's Broker" at bounding box center [31, 653] width 17 height 17
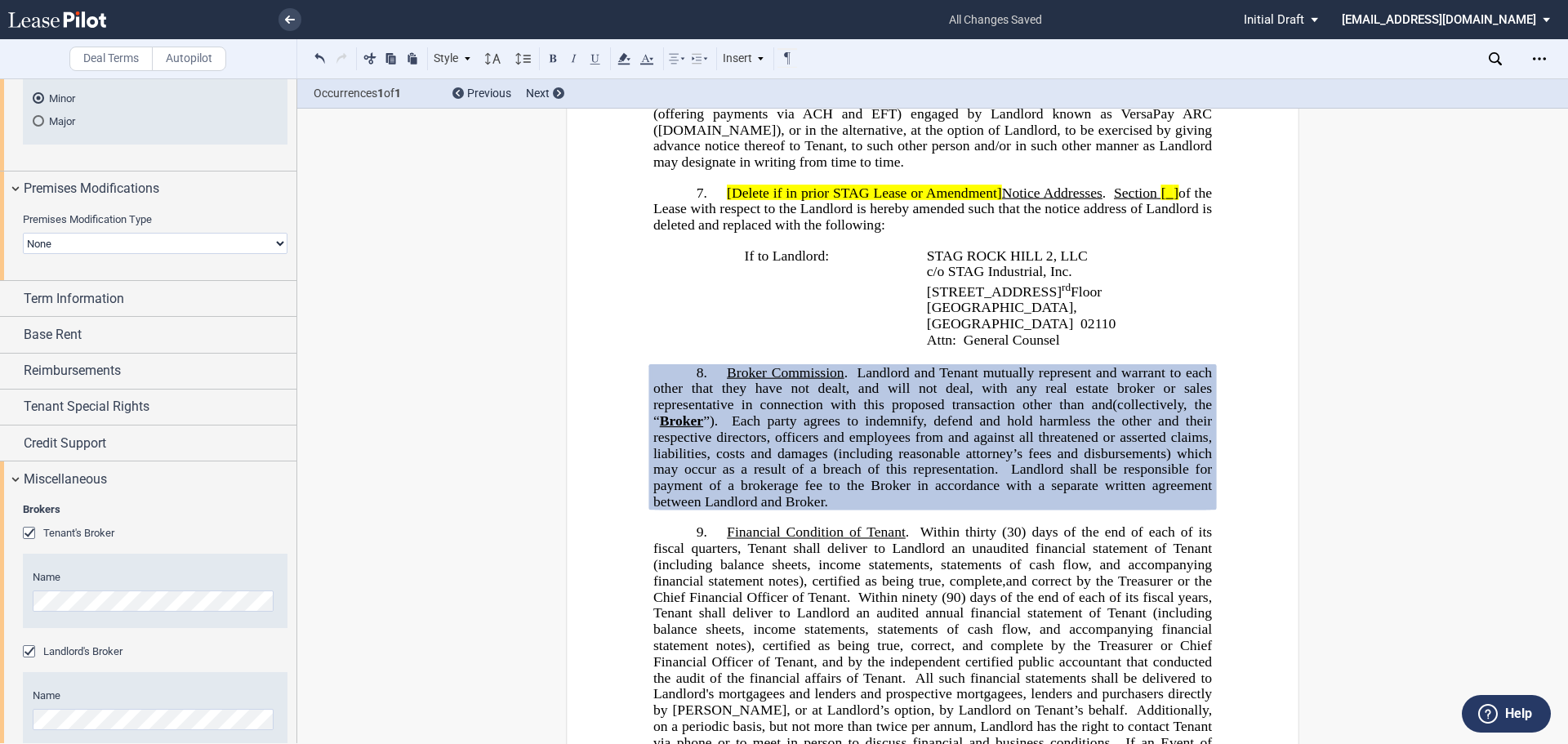
scroll to position [1096, 0]
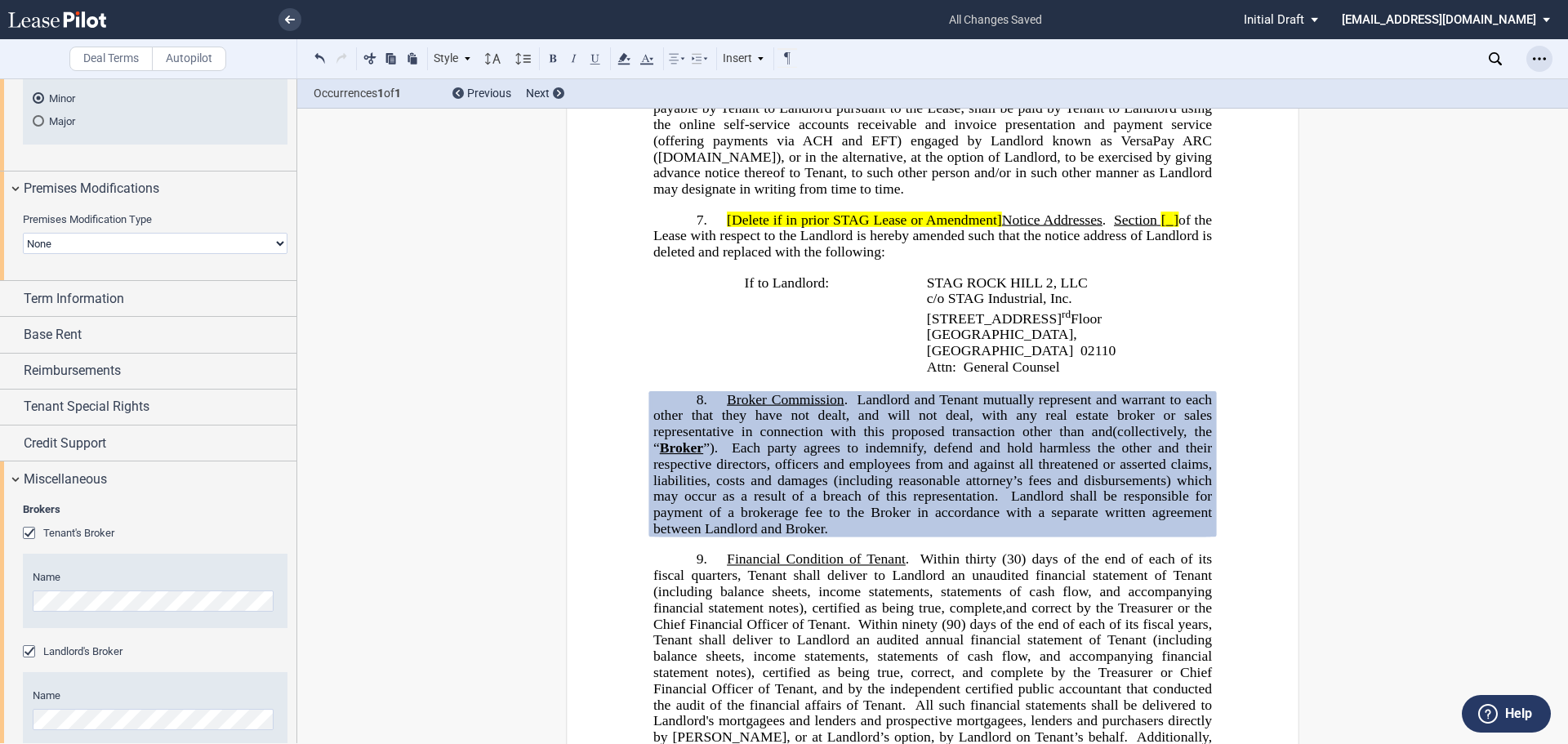
click at [1542, 55] on icon "Open Lease options menu" at bounding box center [1539, 58] width 13 height 13
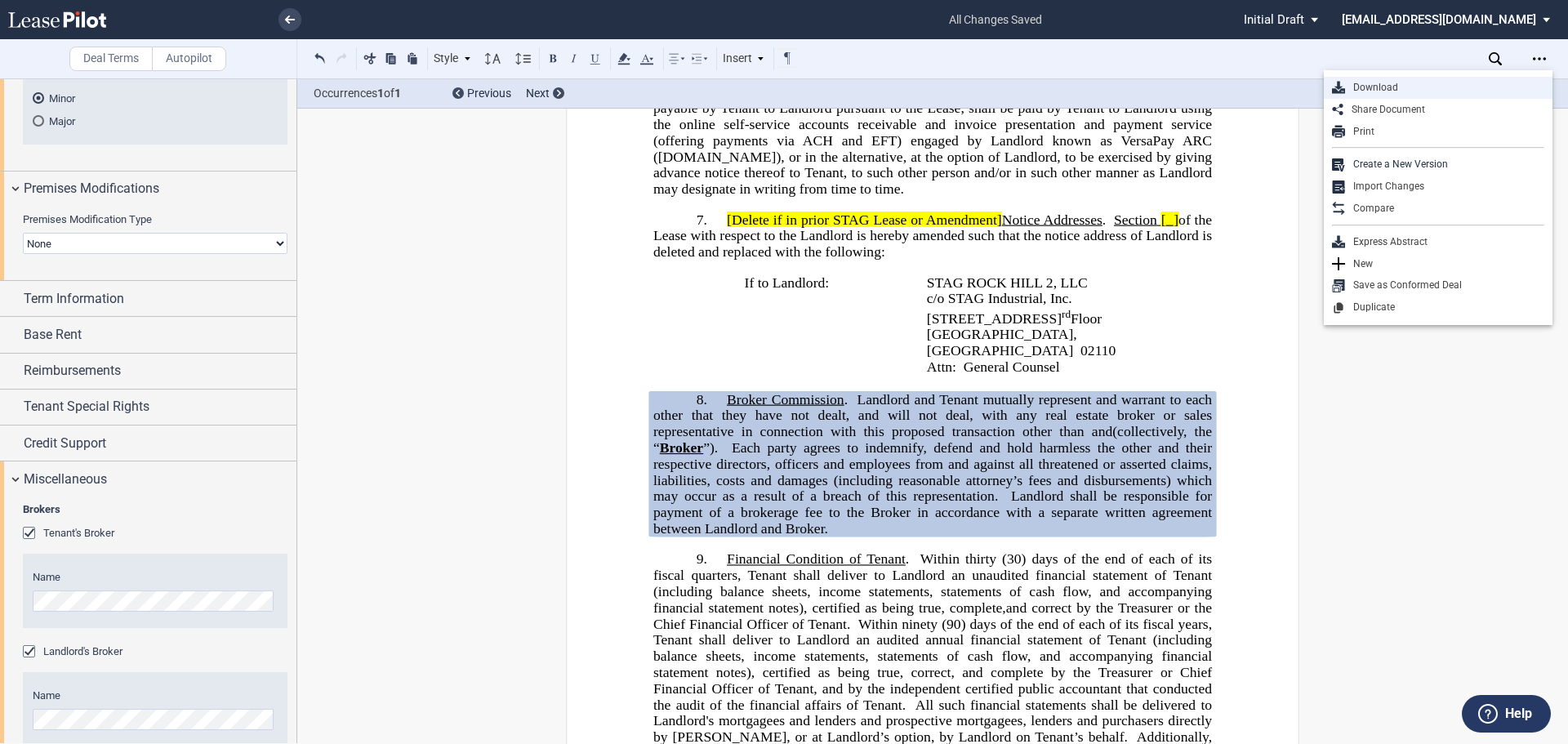
click at [1429, 93] on div "Download" at bounding box center [1445, 88] width 200 height 14
